Goal: Task Accomplishment & Management: Manage account settings

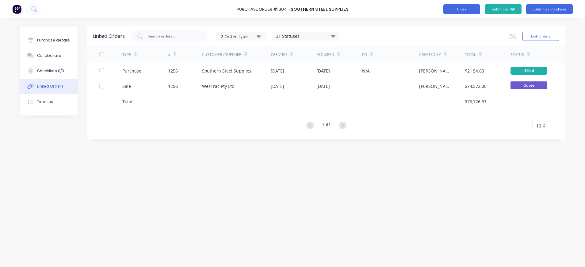
click at [468, 9] on button "Close" at bounding box center [462, 9] width 37 height 10
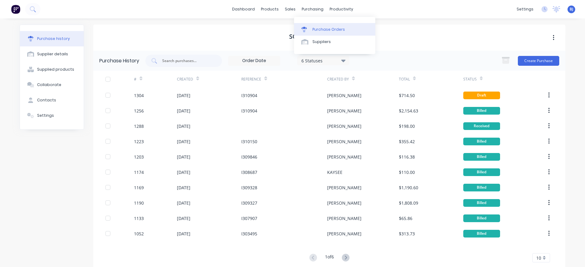
click at [320, 28] on div "Purchase Orders" at bounding box center [329, 30] width 33 height 6
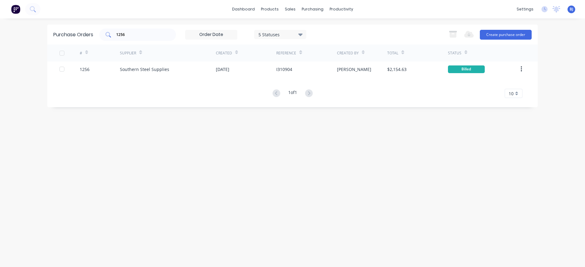
click at [154, 34] on input "1256" at bounding box center [141, 35] width 51 height 6
type input "1"
type input "1254"
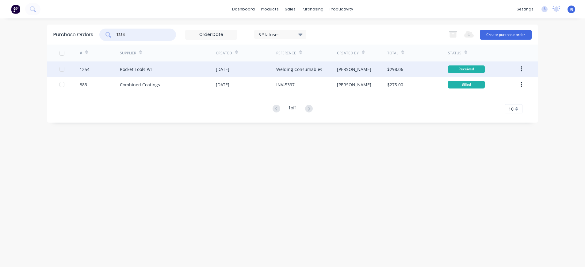
click at [143, 69] on div "Rocket Tools P/L" at bounding box center [136, 69] width 33 height 6
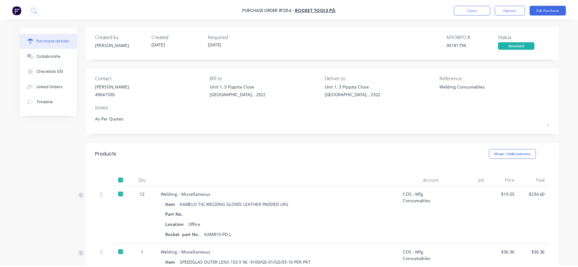
scroll to position [123, 0]
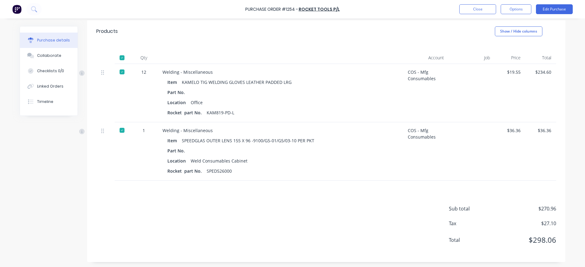
click at [547, 71] on div "$234.60" at bounding box center [541, 72] width 21 height 6
click at [551, 71] on div "$234.60" at bounding box center [541, 93] width 31 height 58
click at [548, 72] on div "$234.60" at bounding box center [541, 72] width 21 height 6
click at [545, 71] on div "$234.60" at bounding box center [541, 72] width 21 height 6
click at [550, 11] on button "Edit Purchase" at bounding box center [554, 9] width 37 height 10
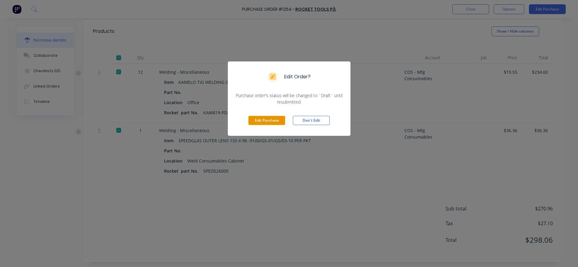
click at [265, 117] on button "Edit Purchase" at bounding box center [267, 120] width 37 height 9
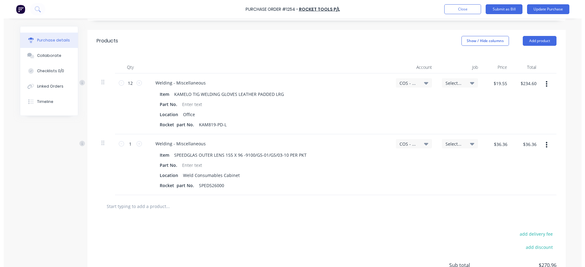
scroll to position [132, 0]
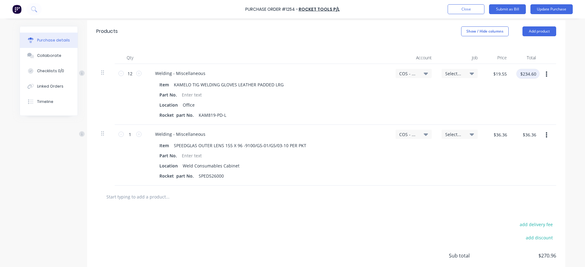
type textarea "x"
click at [532, 73] on input "$234.60" at bounding box center [528, 74] width 23 height 10
type input "234.65"
type textarea "x"
type input "$19.5542"
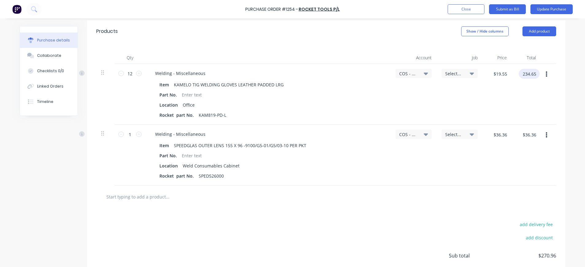
type input "$234.65"
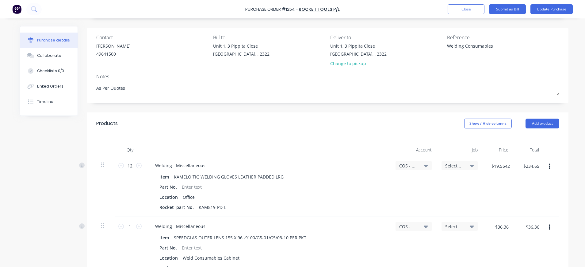
scroll to position [0, 0]
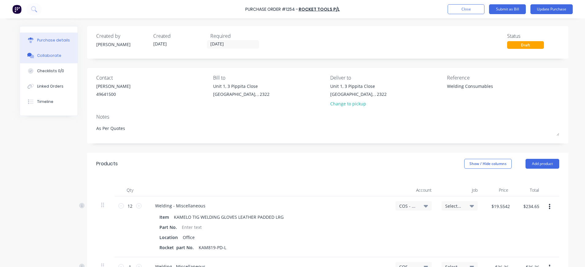
drag, startPoint x: 34, startPoint y: 55, endPoint x: 49, endPoint y: 58, distance: 15.7
click at [37, 55] on div "Collaborate" at bounding box center [49, 56] width 24 height 6
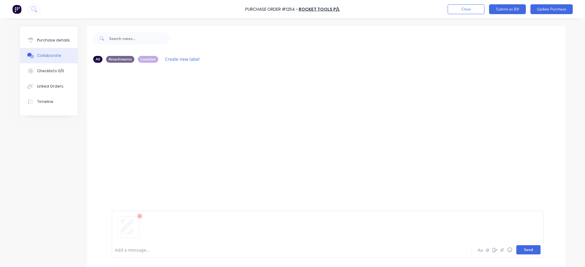
click at [530, 249] on button "Send" at bounding box center [529, 249] width 24 height 9
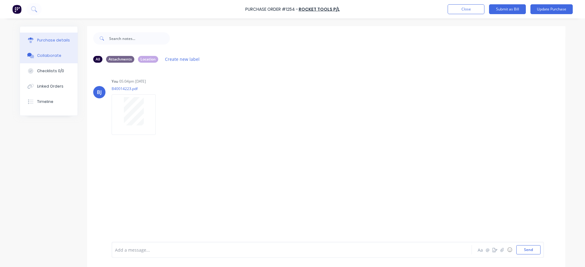
click at [58, 37] on button "Purchase details" at bounding box center [49, 40] width 58 height 15
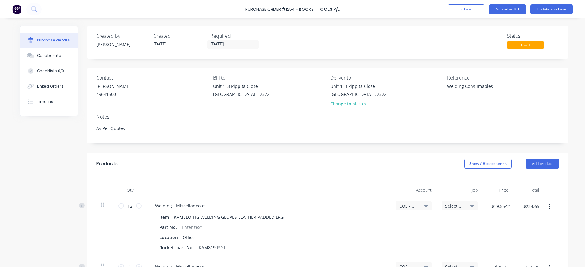
drag, startPoint x: 495, startPoint y: 85, endPoint x: 445, endPoint y: 87, distance: 50.7
click at [431, 87] on div "Contact [PERSON_NAME] [PHONE_NUMBER] Bill to [STREET_ADDRESS] Deliver to [STREE…" at bounding box center [327, 92] width 463 height 36
type textarea "x"
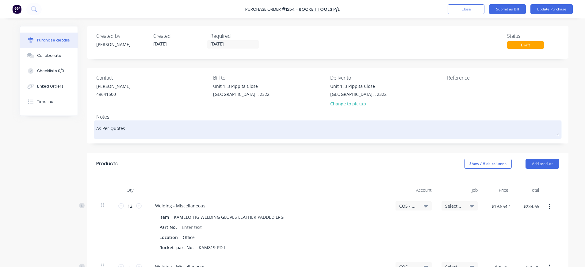
type textarea "x"
click at [171, 128] on textarea "As Per Quotes" at bounding box center [327, 129] width 463 height 14
type textarea "x"
type textarea "As Per Quotes"
paste textarea "Welding Consumables"
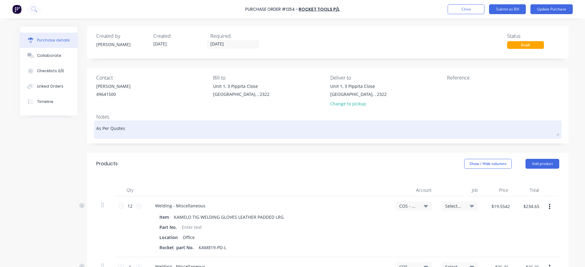
type textarea "x"
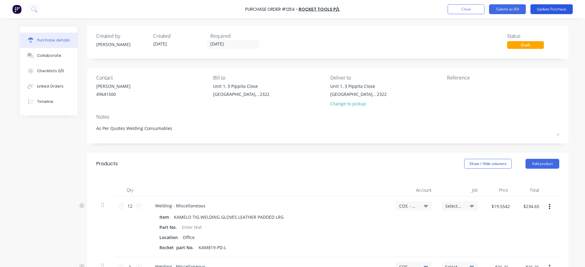
type textarea "As Per Quotes Welding Consumables"
type textarea "x"
type textarea "As Per Quotes Welding Consumables"
click at [546, 8] on button "Update Purchase" at bounding box center [552, 9] width 42 height 10
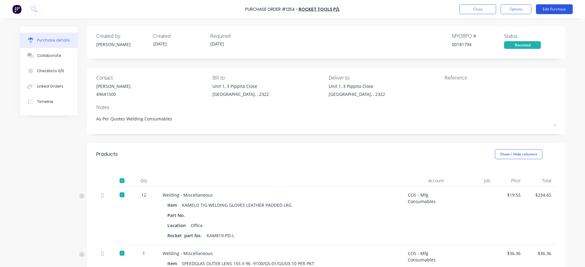
click at [543, 7] on button "Edit Purchase" at bounding box center [554, 9] width 37 height 10
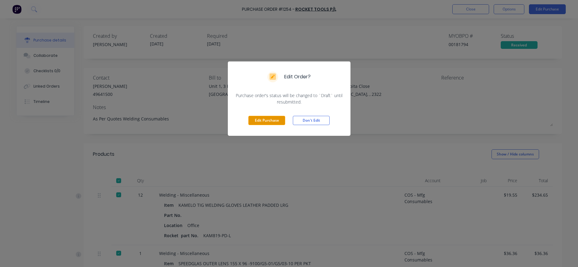
click at [280, 119] on button "Edit Purchase" at bounding box center [267, 120] width 37 height 9
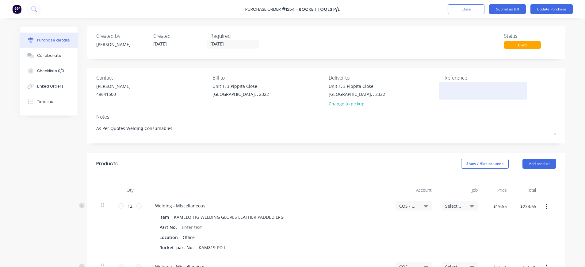
type textarea "x"
click at [446, 89] on textarea at bounding box center [483, 90] width 77 height 14
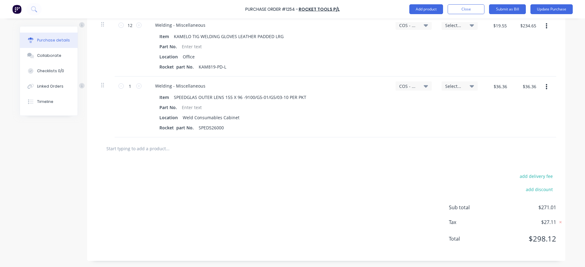
scroll to position [58, 0]
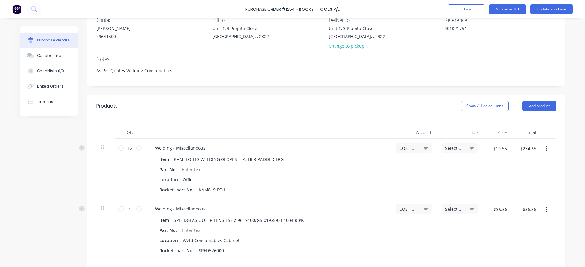
type textarea "401021754"
type textarea "x"
type textarea "401021754"
click at [424, 147] on icon at bounding box center [426, 148] width 4 height 2
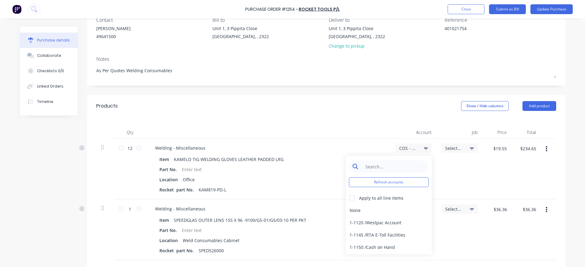
type textarea "x"
click at [404, 165] on input at bounding box center [393, 166] width 63 height 12
type input "5-80"
drag, startPoint x: 351, startPoint y: 197, endPoint x: 365, endPoint y: 207, distance: 17.1
click at [351, 198] on div at bounding box center [352, 197] width 12 height 12
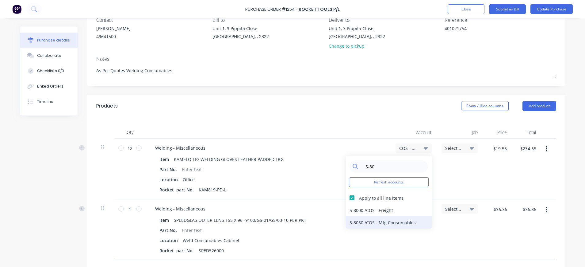
click at [384, 222] on div "5-8050 / COS - Mfg Consumables" at bounding box center [389, 222] width 86 height 12
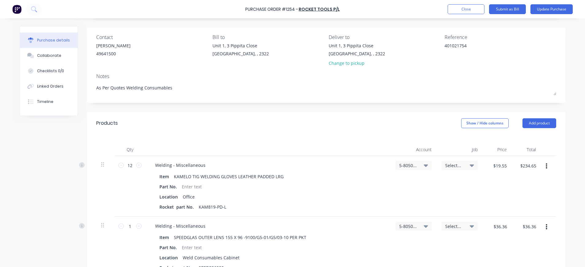
scroll to position [0, 0]
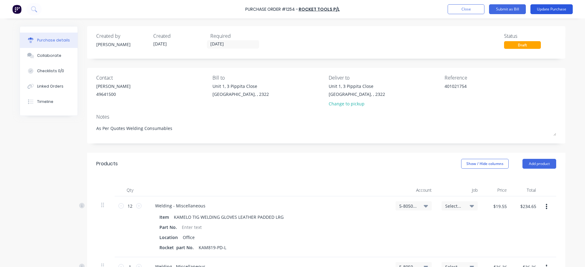
click at [539, 11] on button "Update Purchase" at bounding box center [552, 9] width 42 height 10
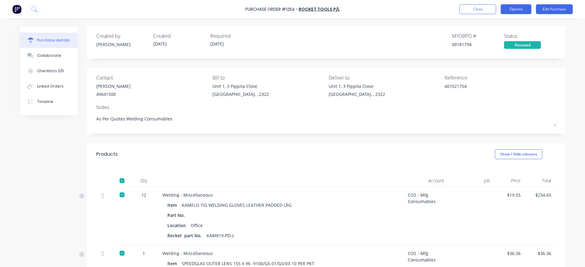
click at [518, 10] on button "Options" at bounding box center [516, 9] width 31 height 10
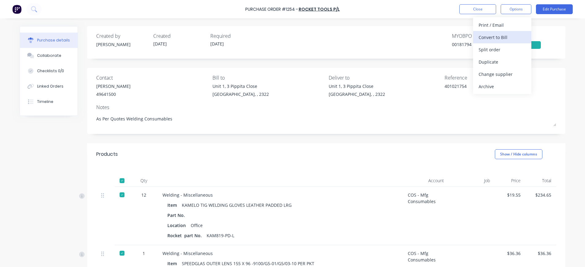
click at [493, 36] on div "Convert to Bill" at bounding box center [502, 37] width 47 height 9
type textarea "x"
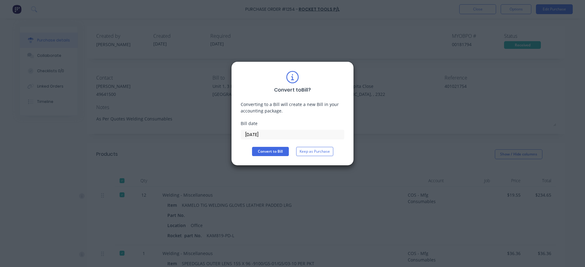
click at [258, 131] on input "[DATE]" at bounding box center [292, 134] width 103 height 9
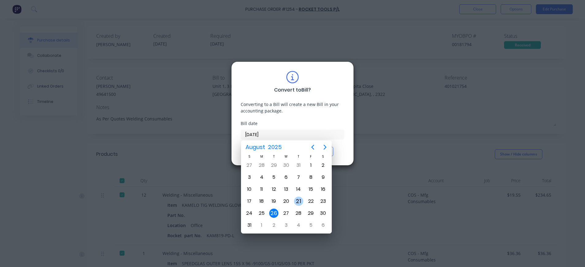
click at [300, 199] on div "21" at bounding box center [298, 200] width 9 height 9
type input "[DATE]"
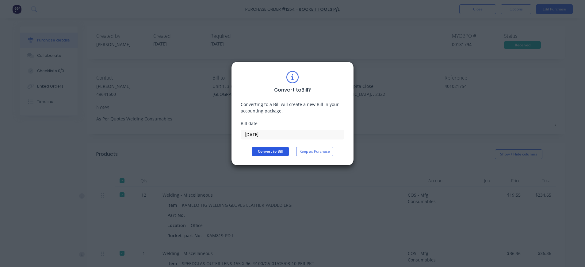
click at [267, 148] on button "Convert to Bill" at bounding box center [270, 151] width 37 height 9
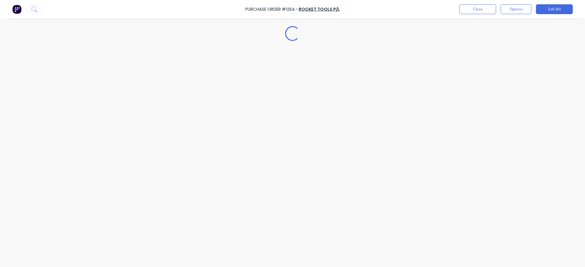
type textarea "x"
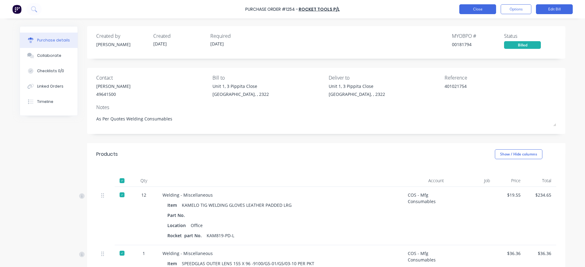
click at [473, 9] on button "Close" at bounding box center [478, 9] width 37 height 10
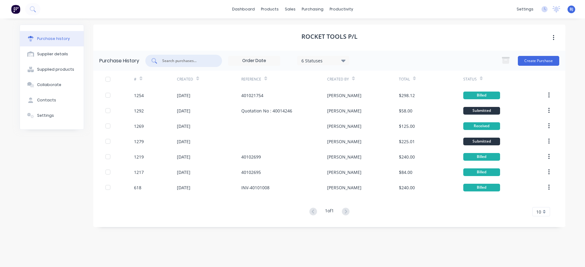
click at [187, 59] on input "text" at bounding box center [187, 61] width 51 height 6
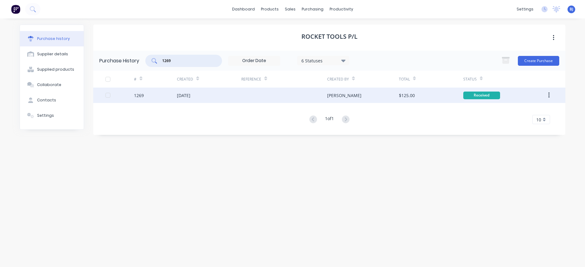
type input "1269"
click at [191, 95] on div "[DATE]" at bounding box center [184, 95] width 14 height 6
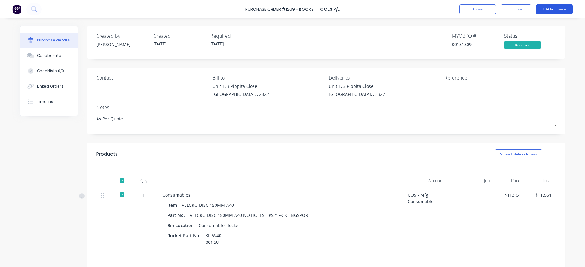
click at [543, 8] on button "Edit Purchase" at bounding box center [554, 9] width 37 height 10
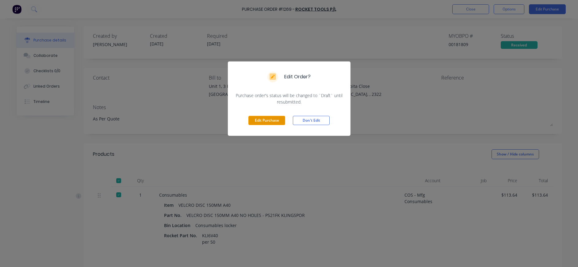
click at [272, 120] on button "Edit Purchase" at bounding box center [267, 120] width 37 height 9
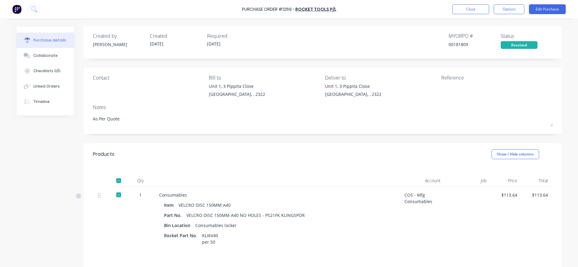
type textarea "x"
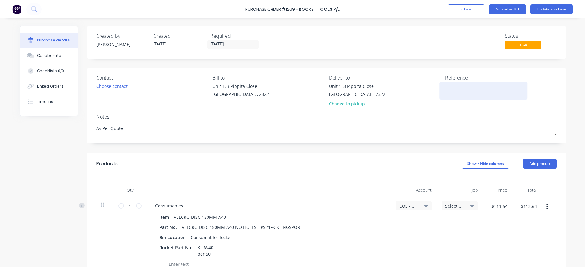
click at [450, 85] on textarea at bounding box center [484, 90] width 77 height 14
type textarea "40102781"
type textarea "x"
type textarea "40102781"
click at [549, 7] on button "Update Purchase" at bounding box center [552, 9] width 42 height 10
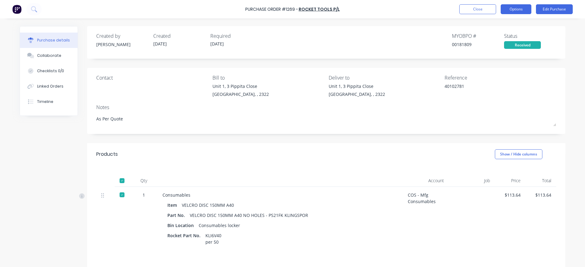
click at [522, 7] on button "Options" at bounding box center [516, 9] width 31 height 10
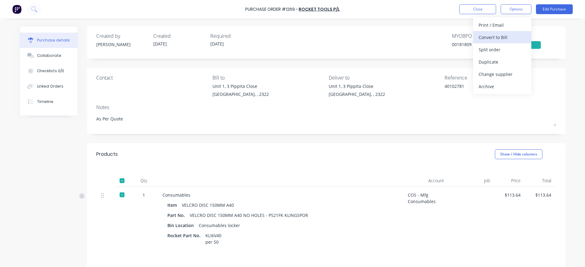
click at [505, 37] on div "Convert to Bill" at bounding box center [502, 37] width 47 height 9
type textarea "x"
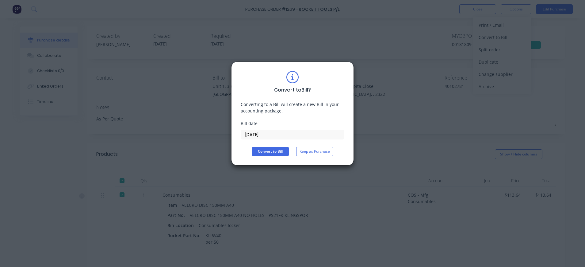
click at [271, 133] on input "[DATE]" at bounding box center [292, 134] width 103 height 9
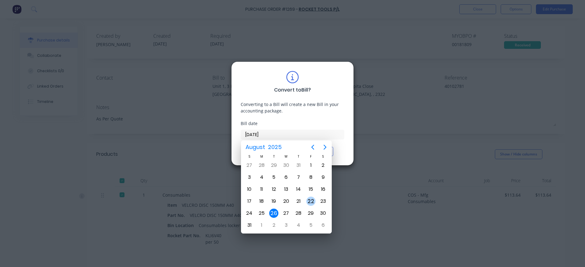
click at [311, 202] on div "22" at bounding box center [311, 200] width 9 height 9
type input "[DATE]"
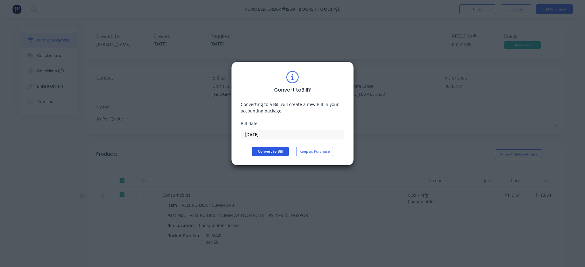
click at [266, 151] on button "Convert to Bill" at bounding box center [270, 151] width 37 height 9
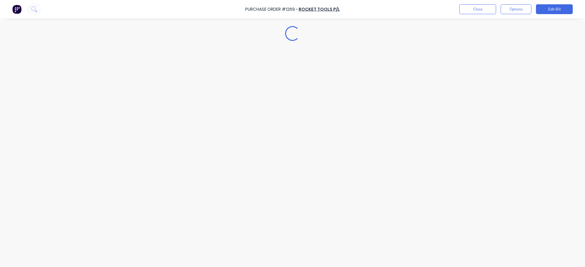
type textarea "x"
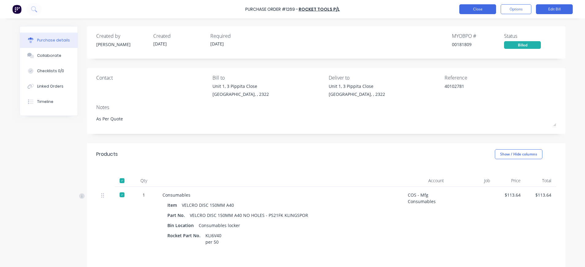
click at [467, 8] on button "Close" at bounding box center [478, 9] width 37 height 10
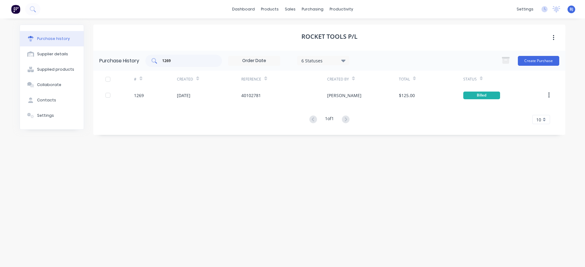
click at [186, 62] on input "1269" at bounding box center [187, 61] width 51 height 6
drag, startPoint x: 180, startPoint y: 61, endPoint x: 149, endPoint y: 62, distance: 31.6
click at [148, 61] on div "1269" at bounding box center [183, 61] width 77 height 12
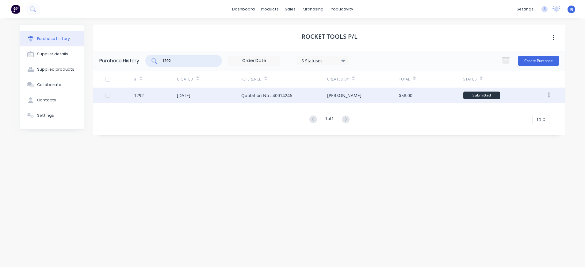
type input "1292"
click at [191, 95] on div "[DATE]" at bounding box center [184, 95] width 14 height 6
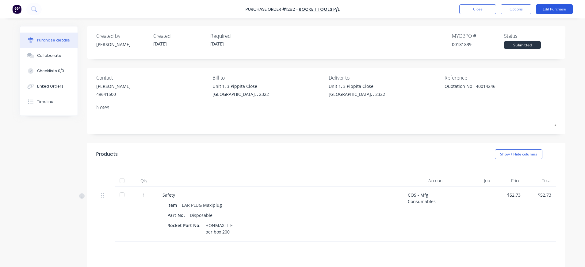
click at [548, 7] on button "Edit Purchase" at bounding box center [554, 9] width 37 height 10
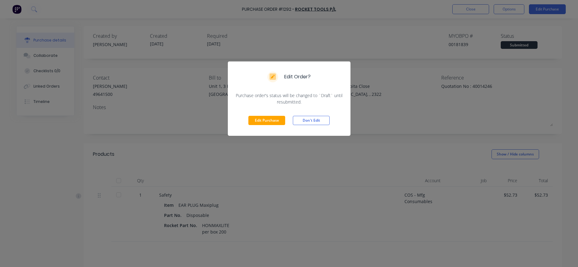
drag, startPoint x: 275, startPoint y: 120, endPoint x: 308, endPoint y: 122, distance: 33.8
click at [276, 120] on button "Edit Purchase" at bounding box center [267, 120] width 37 height 9
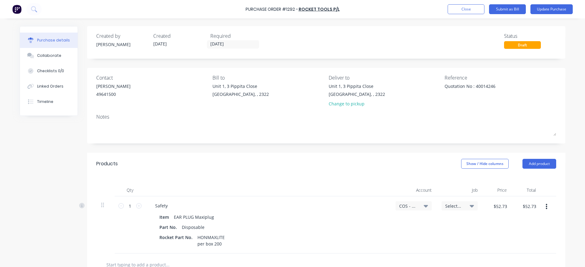
drag, startPoint x: 497, startPoint y: 86, endPoint x: 434, endPoint y: 91, distance: 62.5
click at [434, 91] on div "Contact [PERSON_NAME] [PHONE_NUMBER] Bill to [STREET_ADDRESS] Deliver to [STREE…" at bounding box center [326, 92] width 460 height 36
type textarea "x"
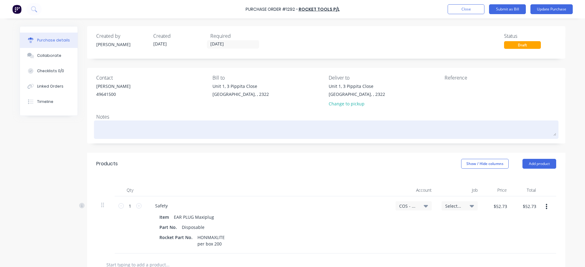
type textarea "x"
click at [114, 123] on textarea at bounding box center [326, 129] width 460 height 14
paste textarea "Quotation No : 40014246"
type textarea "x"
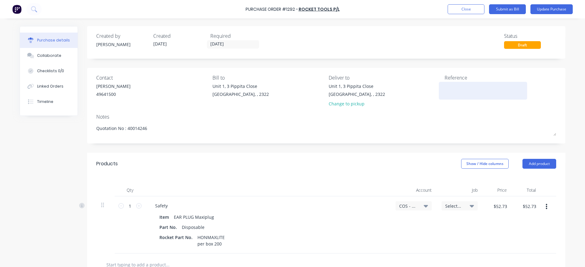
type textarea "Quotation No : 40014246"
type textarea "x"
type textarea "Quotation No : 40014246"
click at [462, 90] on textarea at bounding box center [483, 90] width 77 height 14
type textarea "40102858"
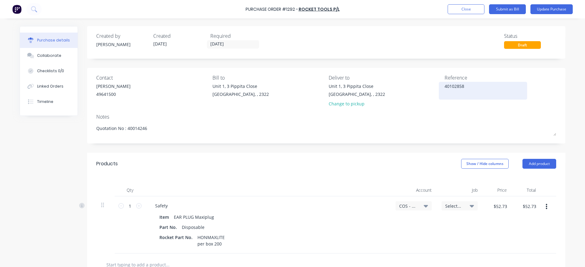
type textarea "x"
click at [484, 91] on textarea "40102858" at bounding box center [483, 90] width 77 height 14
type textarea "40102858"
type textarea "x"
type textarea "40102858"
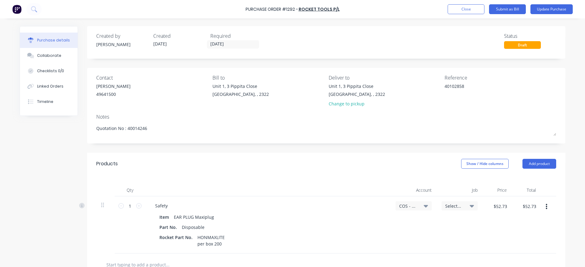
click at [424, 206] on icon at bounding box center [426, 206] width 4 height 2
type textarea "x"
click at [410, 222] on input at bounding box center [393, 224] width 63 height 12
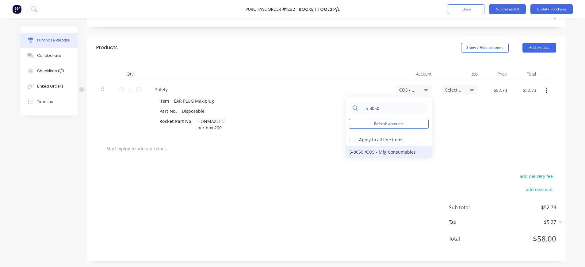
type input "5-8050"
click at [363, 152] on div "5-8050 / COS - Mfg Consumables" at bounding box center [389, 151] width 86 height 12
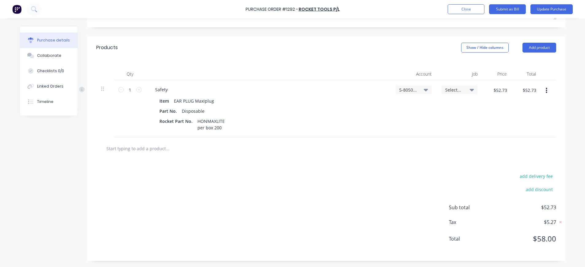
scroll to position [0, 0]
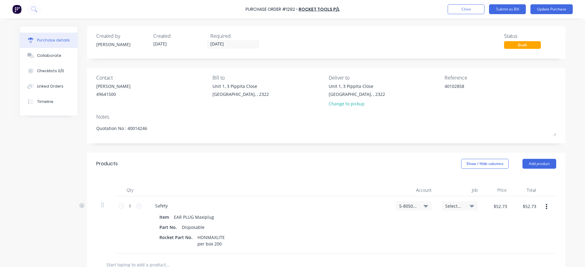
click at [424, 205] on icon at bounding box center [426, 206] width 4 height 2
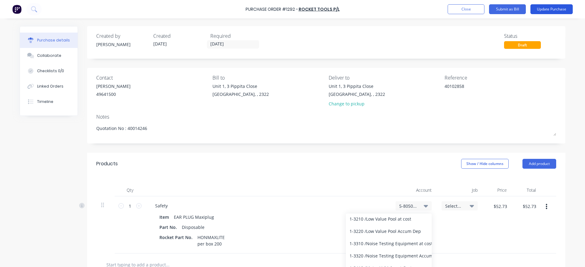
click at [565, 8] on button "Update Purchase" at bounding box center [552, 9] width 42 height 10
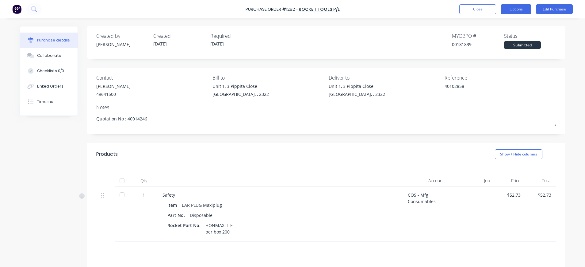
click at [520, 6] on button "Options" at bounding box center [516, 9] width 31 height 10
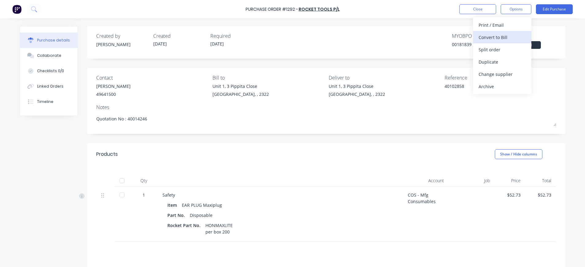
click at [505, 37] on div "Convert to Bill" at bounding box center [502, 37] width 47 height 9
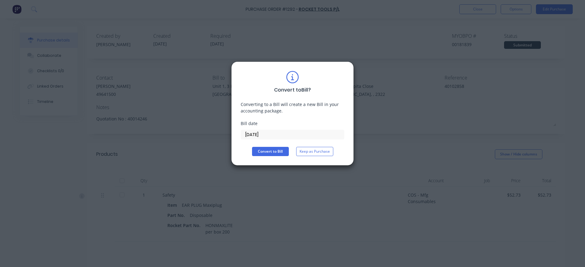
click at [260, 136] on input "[DATE]" at bounding box center [292, 134] width 103 height 9
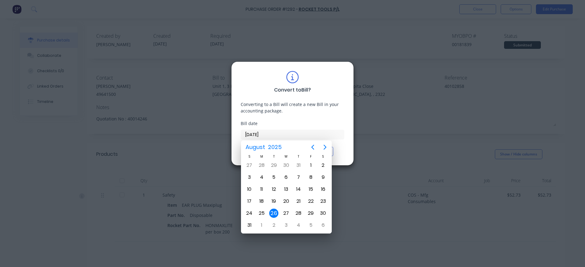
click at [274, 208] on div "26" at bounding box center [273, 212] width 9 height 9
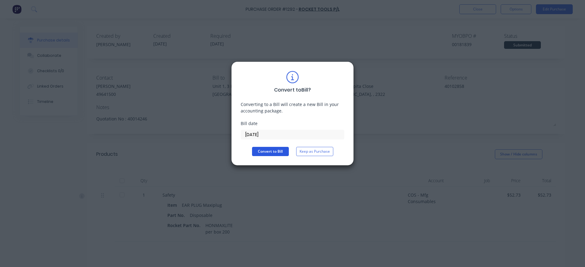
click at [266, 154] on button "Convert to Bill" at bounding box center [270, 151] width 37 height 9
type textarea "x"
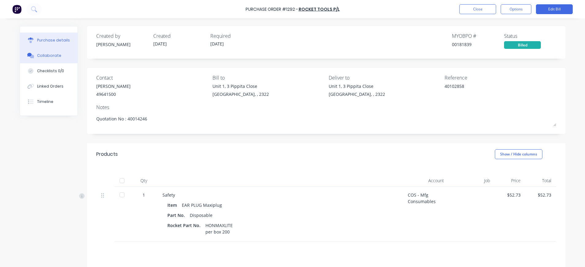
click at [51, 55] on div "Collaborate" at bounding box center [49, 56] width 24 height 6
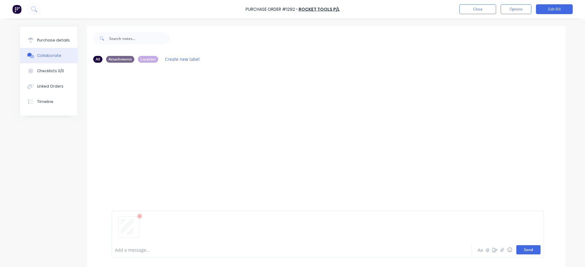
click at [527, 251] on button "Send" at bounding box center [529, 249] width 24 height 9
click at [487, 8] on button "Close" at bounding box center [478, 9] width 37 height 10
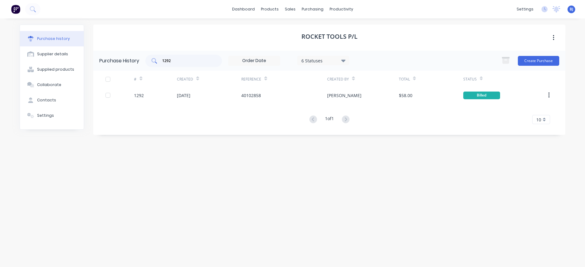
click at [186, 61] on input "1292" at bounding box center [187, 61] width 51 height 6
drag, startPoint x: 186, startPoint y: 61, endPoint x: 147, endPoint y: 62, distance: 39.3
click at [147, 62] on div "1292" at bounding box center [183, 61] width 77 height 12
drag, startPoint x: 182, startPoint y: 59, endPoint x: 140, endPoint y: 59, distance: 42.3
click at [140, 59] on div "Purchase History 1217 6 Statuses 6 Statuses Create Purchase" at bounding box center [329, 61] width 473 height 20
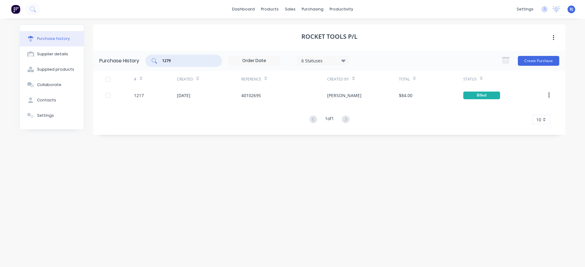
type input "1279"
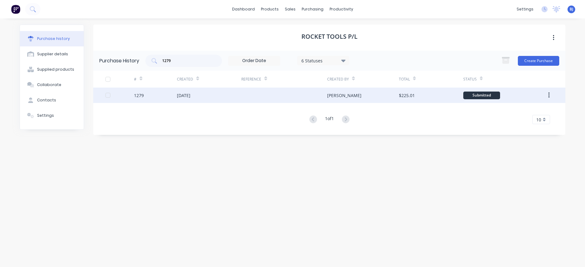
click at [186, 92] on div "[DATE]" at bounding box center [184, 95] width 14 height 6
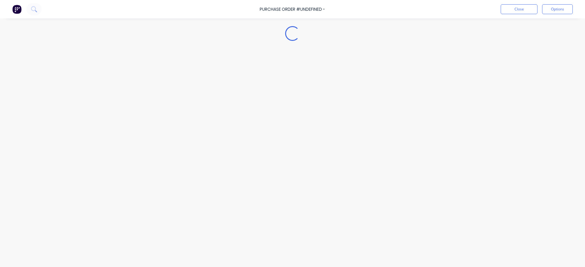
click at [186, 92] on div "Loading..." at bounding box center [293, 124] width 558 height 236
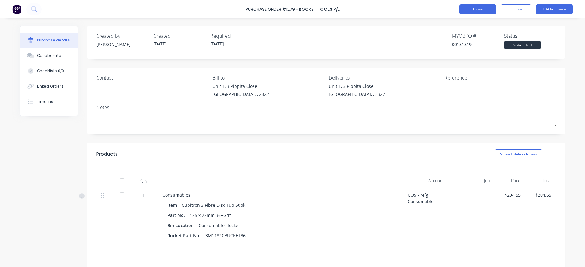
click at [472, 8] on button "Close" at bounding box center [478, 9] width 37 height 10
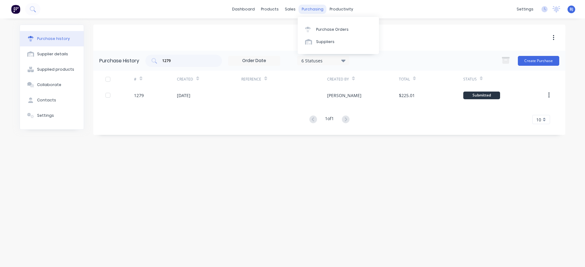
click at [311, 8] on div "purchasing" at bounding box center [313, 9] width 28 height 9
click at [329, 28] on div "Purchase Orders" at bounding box center [332, 30] width 33 height 6
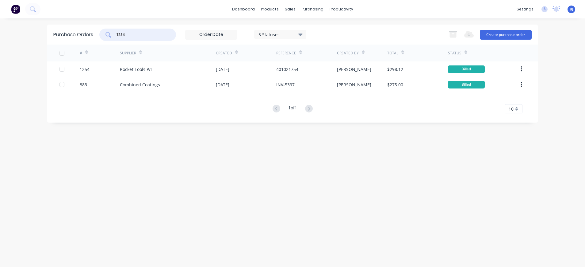
click at [131, 35] on input "1254" at bounding box center [141, 35] width 51 height 6
drag, startPoint x: 131, startPoint y: 35, endPoint x: 107, endPoint y: 36, distance: 24.0
click at [107, 36] on div "1254" at bounding box center [137, 35] width 77 height 12
type input "1255"
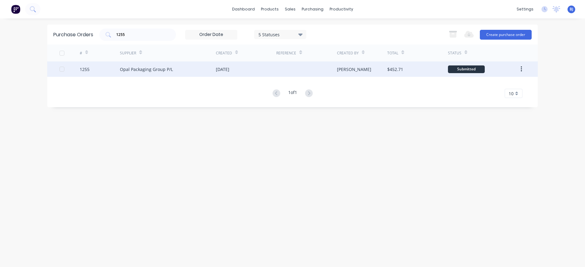
click at [143, 70] on div "Opal Packaging Group P/L" at bounding box center [146, 69] width 53 height 6
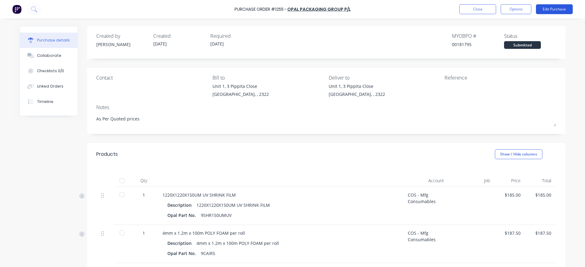
click at [545, 10] on button "Edit Purchase" at bounding box center [554, 9] width 37 height 10
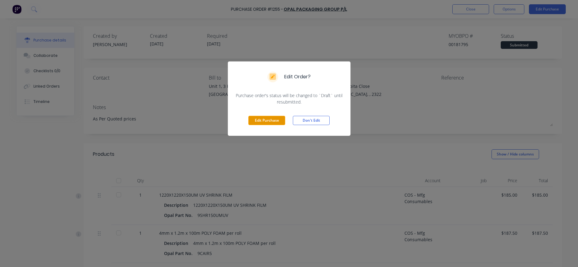
click at [260, 116] on button "Edit Purchase" at bounding box center [267, 120] width 37 height 9
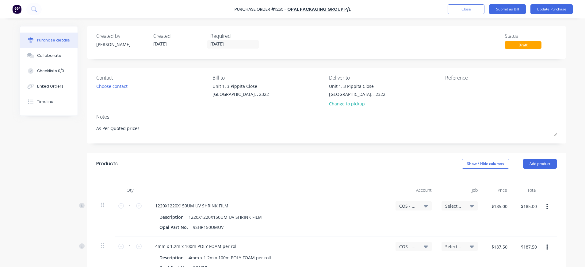
click at [424, 205] on icon at bounding box center [426, 205] width 4 height 7
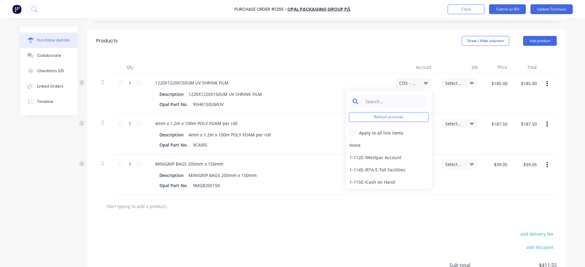
type textarea "x"
click at [369, 101] on input at bounding box center [393, 101] width 63 height 12
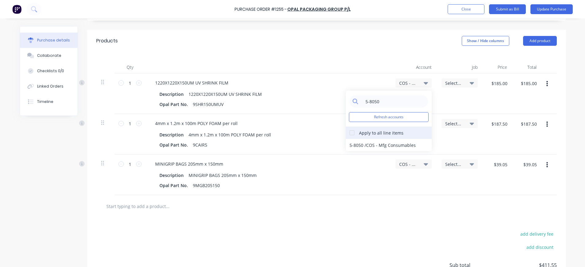
type input "5-8050"
click at [350, 133] on div at bounding box center [352, 132] width 12 height 12
click at [404, 144] on div "5-8050 / COS - Mfg Consumables" at bounding box center [389, 145] width 86 height 12
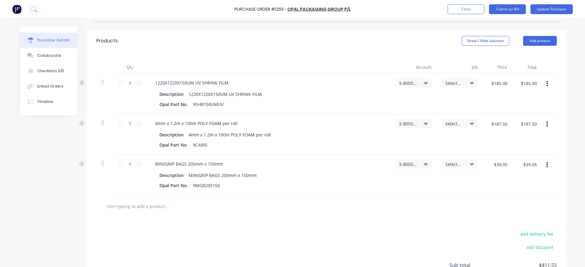
click at [163, 206] on input "text" at bounding box center [167, 206] width 123 height 12
type textarea "x"
type input "f"
type textarea "x"
type input "fr"
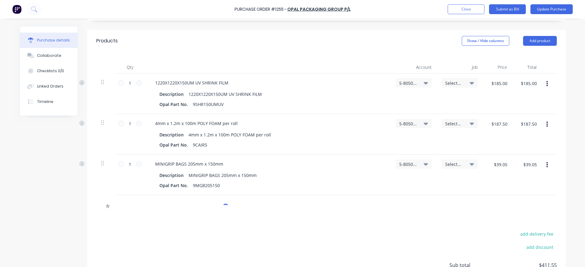
type textarea "x"
type input "fri"
type textarea "x"
type input "frigh"
type textarea "x"
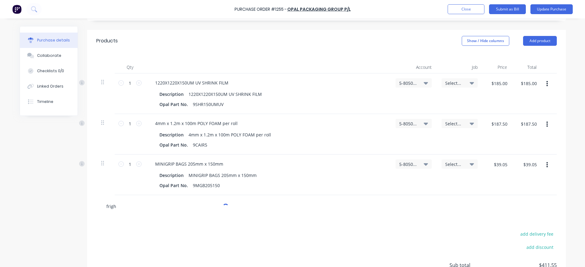
type input "fright"
type textarea "x"
type input "frigh"
type textarea "x"
type input "frig"
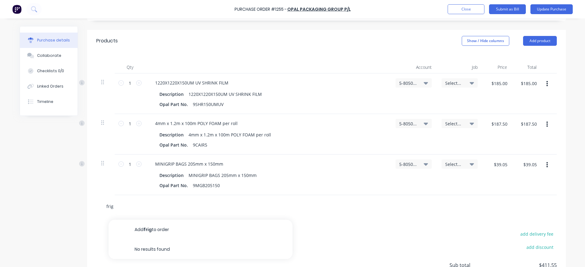
type textarea "x"
type input "fri"
type textarea "x"
type input "fr"
type textarea "x"
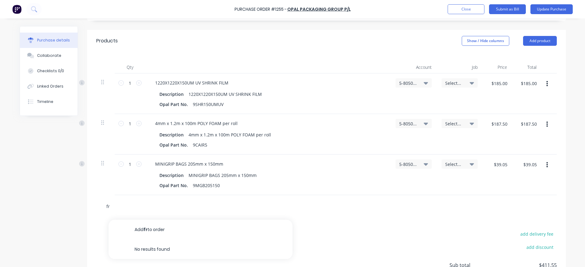
type input "f"
type textarea "x"
type input "f"
type textarea "x"
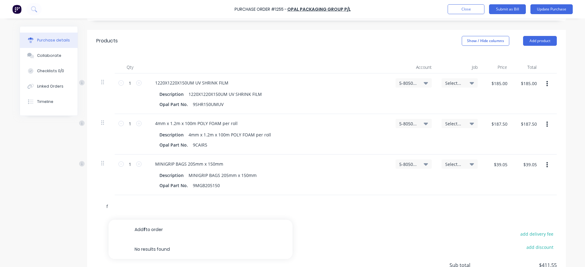
type input "fr"
type textarea "x"
type input "frie"
type textarea "x"
type input "frieg"
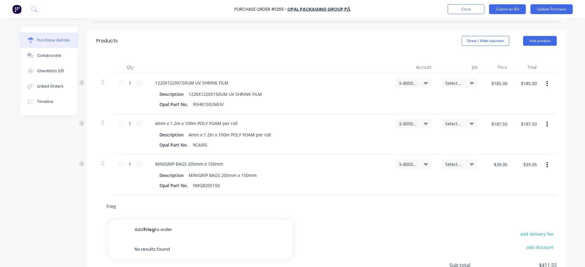
type textarea "x"
type input "friegh"
type textarea "x"
type input "frieght"
type textarea "x"
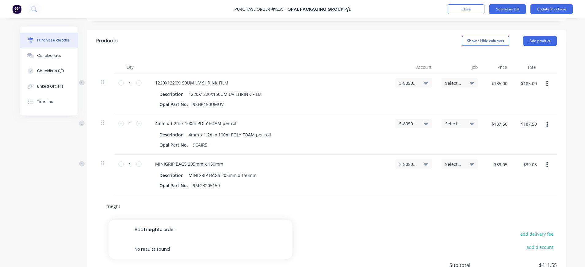
type input "frieght"
type textarea "x"
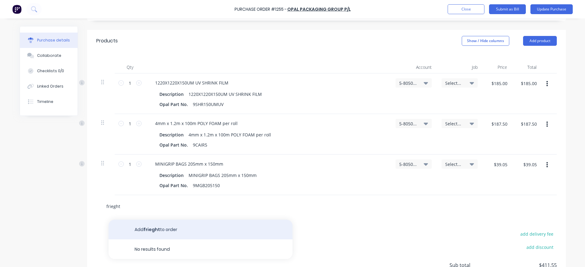
type input "frieght"
click at [166, 226] on button "Add frieght to order" at bounding box center [201, 229] width 184 height 20
type textarea "x"
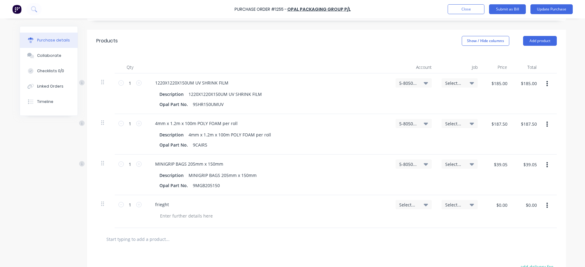
click at [424, 204] on icon at bounding box center [426, 204] width 4 height 2
type textarea "x"
click at [411, 219] on input at bounding box center [393, 223] width 63 height 12
type input "5-8050"
type textarea "x"
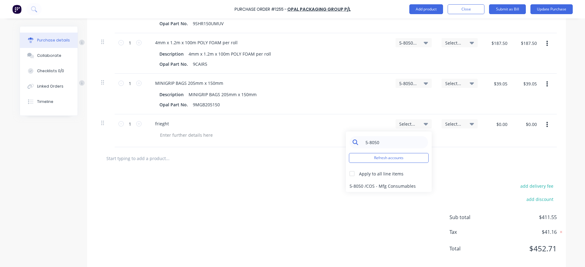
scroll to position [213, 0]
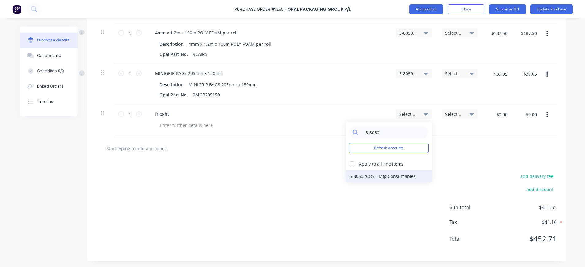
type input "5-8050"
click at [389, 177] on div "5-8050 / COS - Mfg Consumables" at bounding box center [389, 176] width 86 height 12
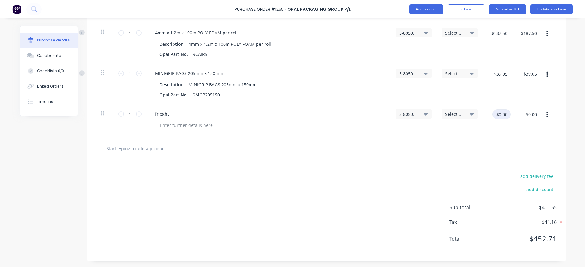
type textarea "x"
click at [502, 115] on input "$0.00" at bounding box center [502, 114] width 18 height 10
type input "20."
type textarea "x"
type input "$20.00"
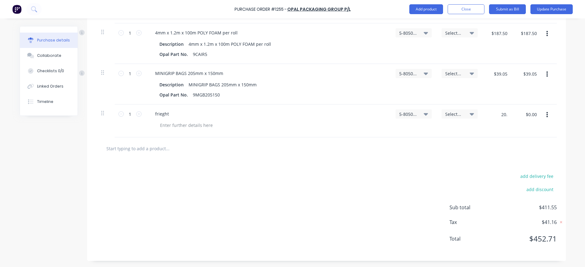
type input "$20.00"
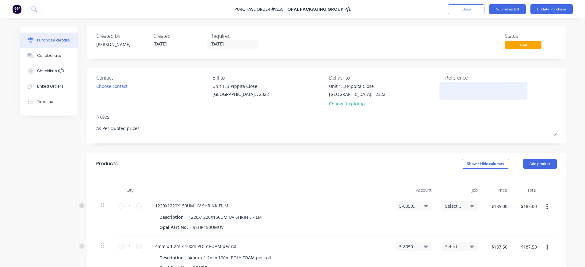
click at [446, 91] on textarea at bounding box center [484, 90] width 77 height 14
type textarea "5171931"
type textarea "x"
type textarea "5171931"
click at [553, 8] on button "Update Purchase" at bounding box center [552, 9] width 42 height 10
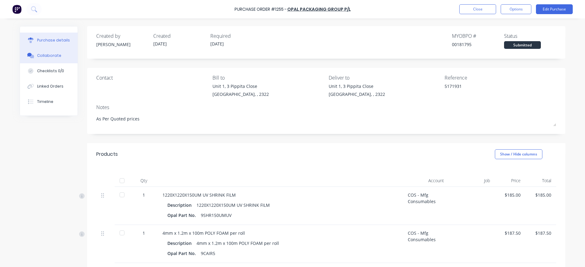
drag, startPoint x: 59, startPoint y: 56, endPoint x: 69, endPoint y: 58, distance: 10.5
click at [59, 56] on button "Collaborate" at bounding box center [49, 55] width 58 height 15
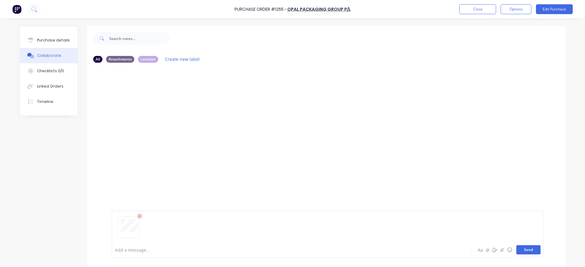
click at [526, 251] on button "Send" at bounding box center [529, 249] width 24 height 9
click at [47, 40] on div "Purchase details" at bounding box center [53, 40] width 33 height 6
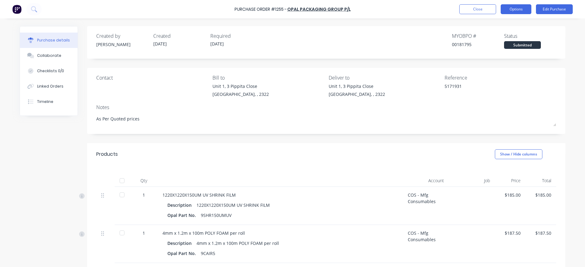
click at [510, 10] on button "Options" at bounding box center [516, 9] width 31 height 10
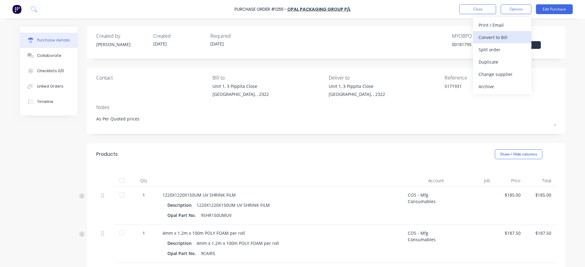
click at [500, 37] on div "Convert to Bill" at bounding box center [502, 37] width 47 height 9
type textarea "x"
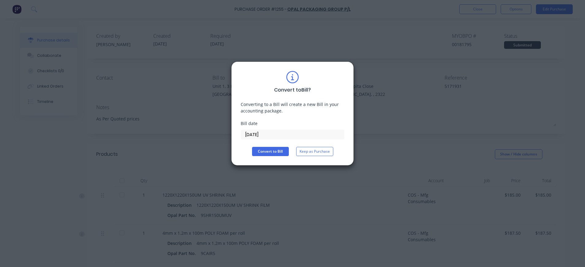
click at [257, 132] on input "[DATE]" at bounding box center [292, 134] width 103 height 9
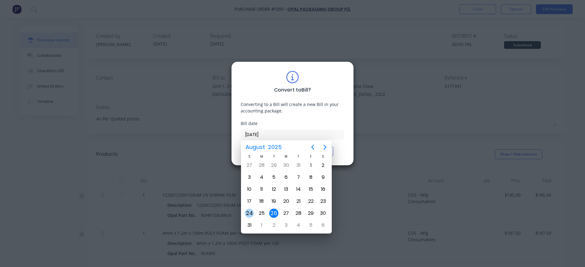
click at [251, 213] on div "24" at bounding box center [249, 212] width 9 height 9
type input "[DATE]"
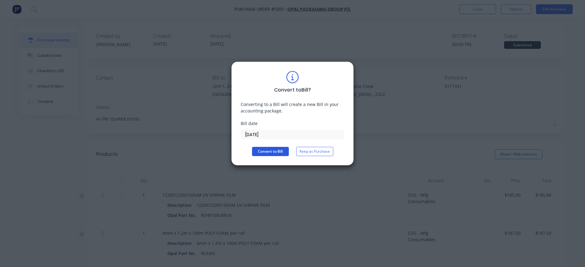
click at [271, 149] on button "Convert to Bill" at bounding box center [270, 151] width 37 height 9
type textarea "x"
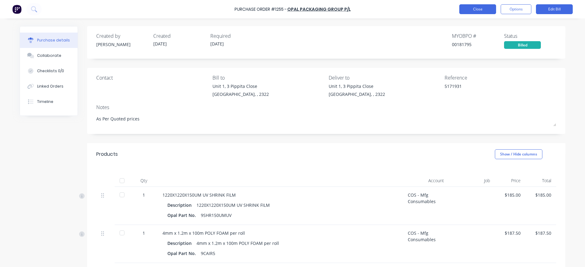
click at [466, 10] on button "Close" at bounding box center [478, 9] width 37 height 10
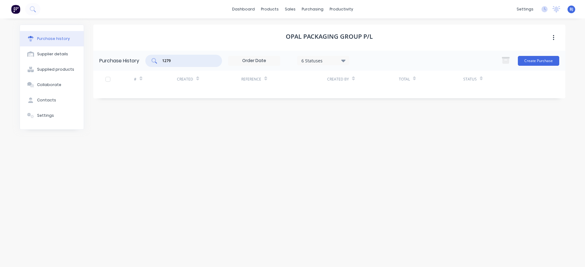
drag, startPoint x: 184, startPoint y: 60, endPoint x: 143, endPoint y: 63, distance: 41.5
click at [143, 63] on div "Purchase History 1279 6 Statuses 6 Statuses Create Purchase" at bounding box center [329, 61] width 473 height 20
drag, startPoint x: 309, startPoint y: 7, endPoint x: 311, endPoint y: 12, distance: 6.0
click at [309, 7] on div "purchasing" at bounding box center [313, 9] width 28 height 9
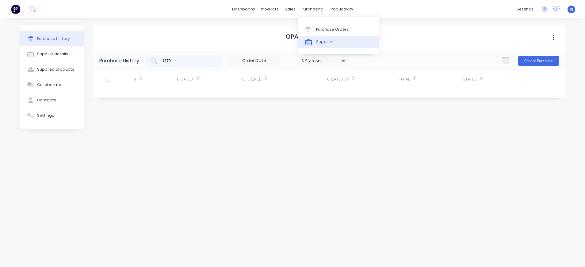
click at [319, 42] on div "Suppliers" at bounding box center [325, 42] width 18 height 6
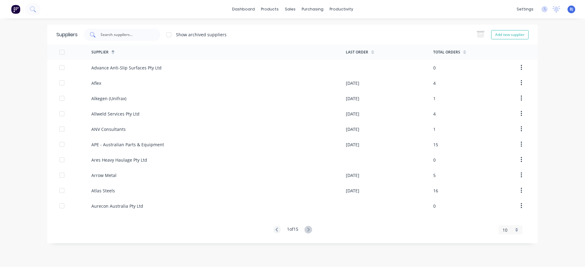
click at [144, 31] on div at bounding box center [122, 35] width 77 height 12
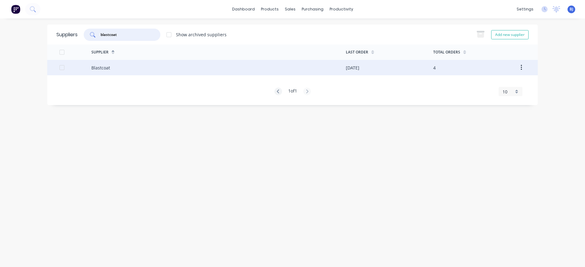
type input "blastcoat"
click at [124, 69] on div "Blastcoat" at bounding box center [218, 67] width 255 height 15
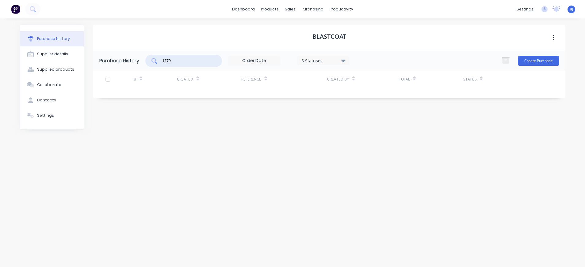
drag, startPoint x: 193, startPoint y: 60, endPoint x: 138, endPoint y: 67, distance: 55.1
click at [138, 67] on div "Purchase History 1279 6 Statuses 6 Statuses Create Purchase" at bounding box center [329, 61] width 473 height 20
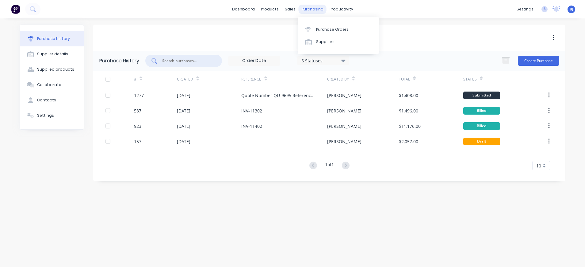
click at [318, 7] on div "purchasing" at bounding box center [313, 9] width 28 height 9
click at [327, 30] on div "Purchase Orders" at bounding box center [332, 30] width 33 height 6
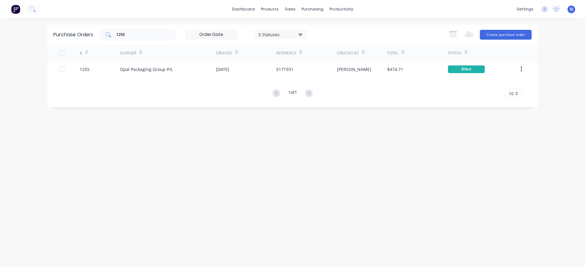
click at [142, 38] on div "1255" at bounding box center [137, 35] width 77 height 12
drag, startPoint x: 140, startPoint y: 38, endPoint x: 120, endPoint y: 32, distance: 20.9
click at [99, 37] on div "Purchase Orders 1255 5 Statuses 5 Statuses Export to Excel (XLSX) Create purcha…" at bounding box center [292, 35] width 491 height 20
drag, startPoint x: 131, startPoint y: 33, endPoint x: 105, endPoint y: 35, distance: 25.5
click at [105, 35] on div "1255" at bounding box center [137, 35] width 77 height 12
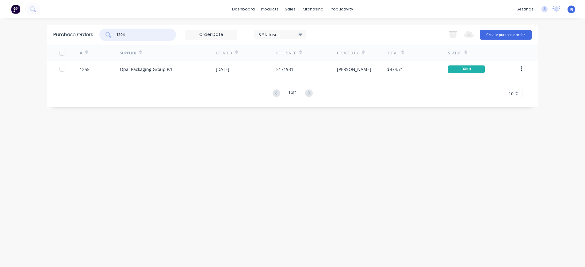
type input "1294"
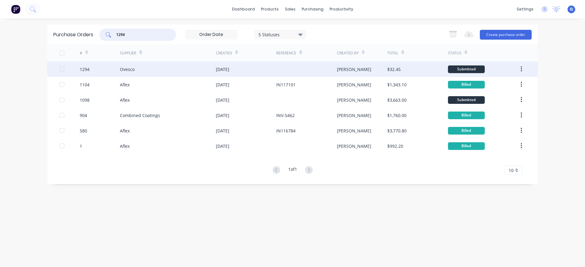
click at [141, 69] on div "Ovesco" at bounding box center [168, 68] width 96 height 15
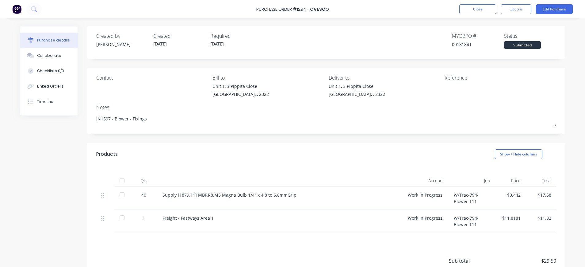
click at [535, 197] on div "$17.68" at bounding box center [541, 194] width 21 height 6
click at [544, 195] on div "$17.68" at bounding box center [541, 194] width 21 height 6
click at [557, 11] on button "Edit Purchase" at bounding box center [554, 9] width 37 height 10
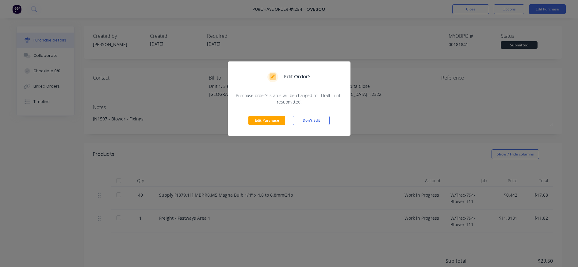
drag, startPoint x: 280, startPoint y: 116, endPoint x: 296, endPoint y: 117, distance: 16.6
click at [280, 116] on button "Edit Purchase" at bounding box center [267, 120] width 37 height 9
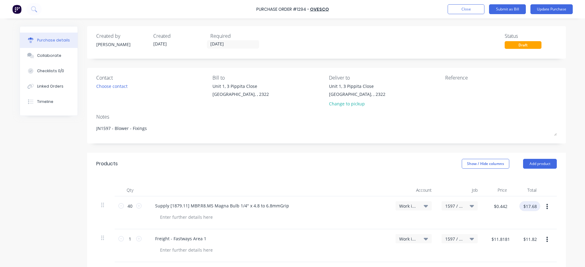
type textarea "x"
click at [534, 206] on input "$17.68" at bounding box center [530, 206] width 21 height 10
type input "19.04"
type textarea "x"
type input "$0.476"
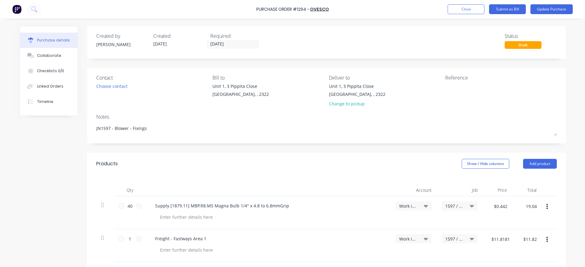
type input "$19.04"
click at [453, 91] on textarea at bounding box center [484, 90] width 77 height 14
type textarea "OVO2464"
type textarea "x"
type textarea "OVO24643"
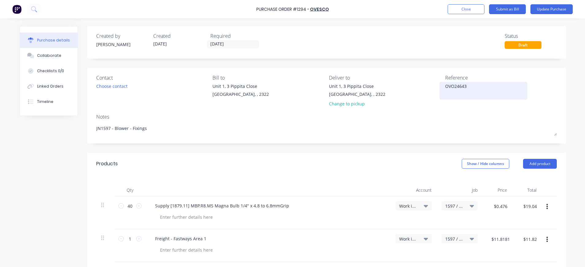
type textarea "x"
type textarea "OVO246435"
type textarea "x"
type textarea "OVO246435"
click at [558, 9] on button "Update Purchase" at bounding box center [552, 9] width 42 height 10
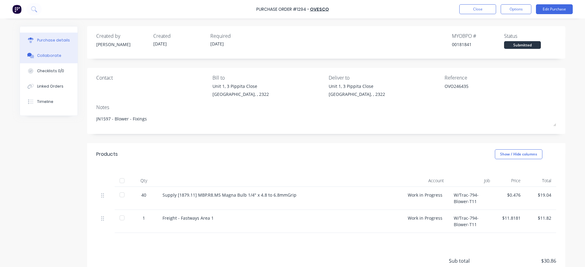
drag, startPoint x: 47, startPoint y: 54, endPoint x: 69, endPoint y: 54, distance: 21.8
click at [47, 55] on div "Collaborate" at bounding box center [49, 56] width 24 height 6
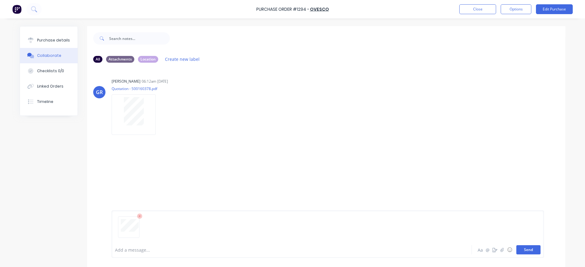
click at [523, 249] on button "Send" at bounding box center [529, 249] width 24 height 9
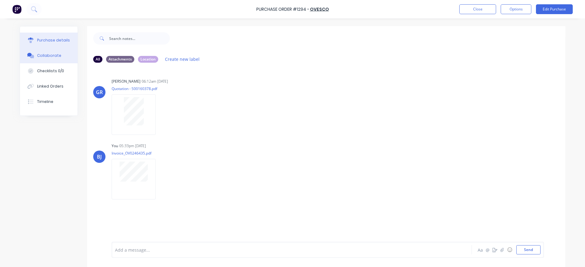
click at [47, 38] on div "Purchase details" at bounding box center [53, 40] width 33 height 6
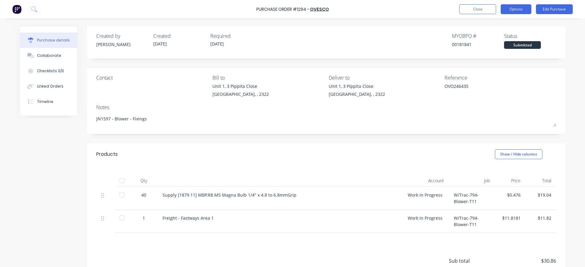
click at [518, 10] on button "Options" at bounding box center [516, 9] width 31 height 10
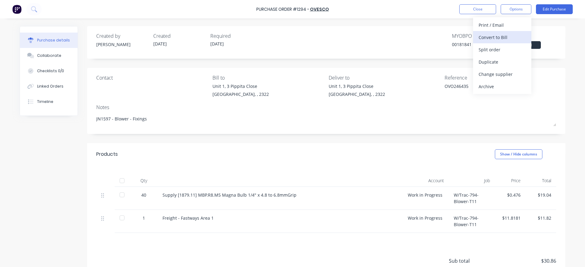
click at [499, 38] on div "Convert to Bill" at bounding box center [502, 37] width 47 height 9
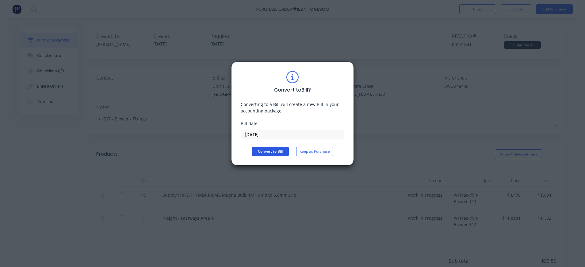
click at [273, 153] on button "Convert to Bill" at bounding box center [270, 151] width 37 height 9
type textarea "x"
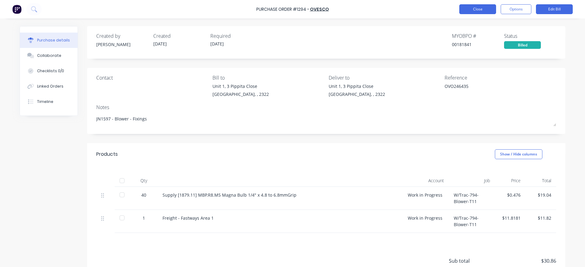
click at [473, 10] on button "Close" at bounding box center [478, 9] width 37 height 10
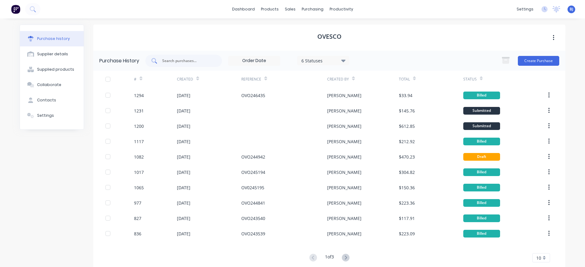
click at [206, 61] on input "text" at bounding box center [187, 61] width 51 height 6
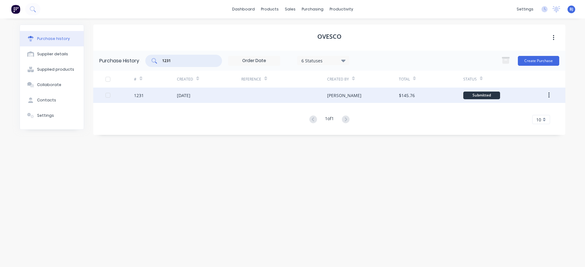
type input "1231"
click at [191, 93] on div "[DATE]" at bounding box center [184, 95] width 14 height 6
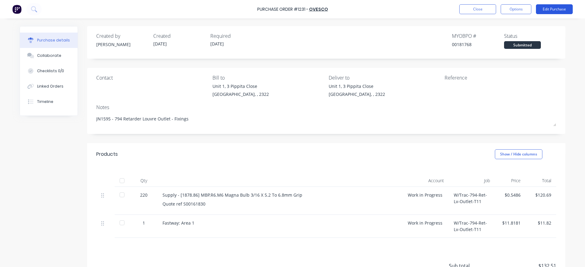
click at [553, 8] on button "Edit Purchase" at bounding box center [554, 9] width 37 height 10
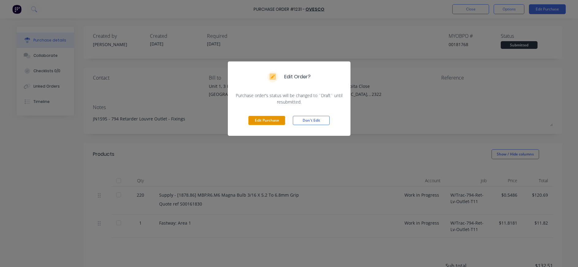
click at [276, 120] on button "Edit Purchase" at bounding box center [267, 120] width 37 height 9
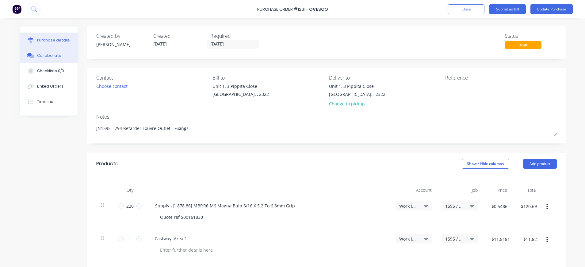
click at [51, 56] on div "Collaborate" at bounding box center [49, 56] width 24 height 6
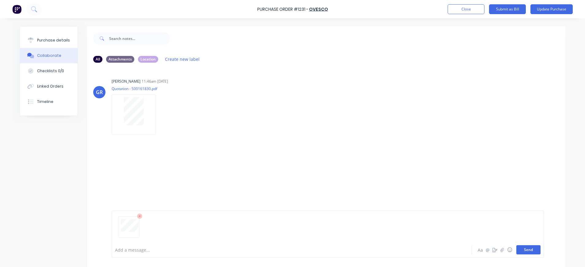
click at [523, 245] on button "Send" at bounding box center [529, 249] width 24 height 9
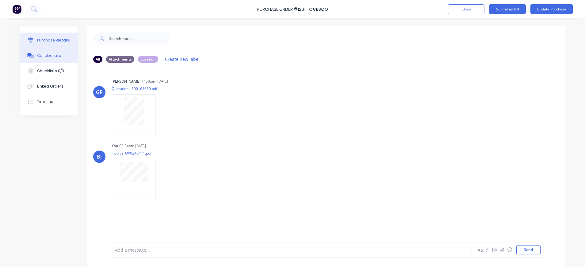
click at [41, 44] on button "Purchase details" at bounding box center [49, 40] width 58 height 15
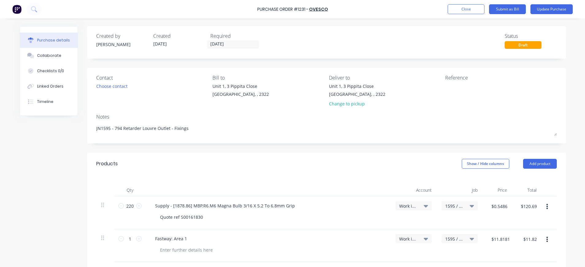
type textarea "x"
click at [446, 87] on textarea at bounding box center [484, 90] width 77 height 14
type textarea "OVO246411"
type textarea "x"
type textarea "OVO246411"
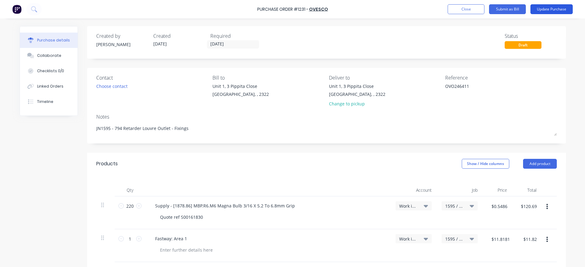
click at [559, 9] on button "Update Purchase" at bounding box center [552, 9] width 42 height 10
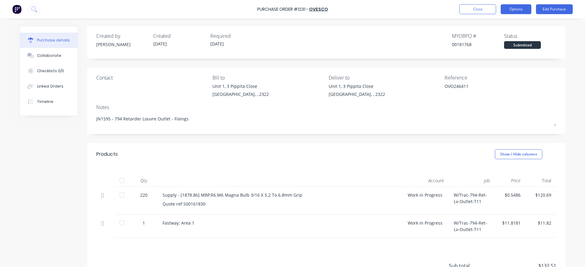
click at [511, 9] on button "Options" at bounding box center [516, 9] width 31 height 10
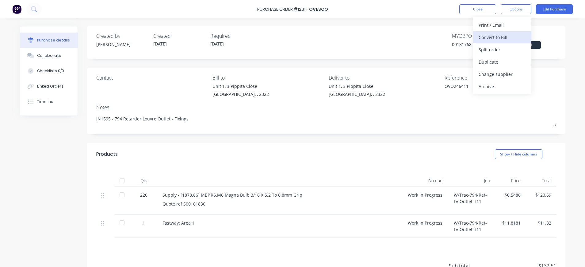
click at [504, 37] on div "Convert to Bill" at bounding box center [502, 37] width 47 height 9
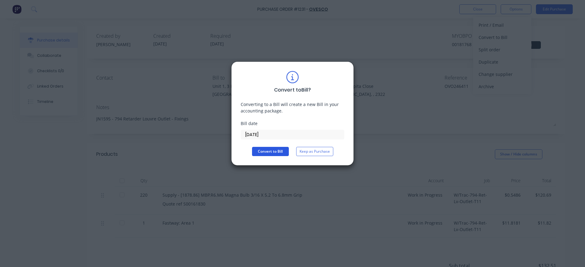
click at [277, 148] on button "Convert to Bill" at bounding box center [270, 151] width 37 height 9
type textarea "x"
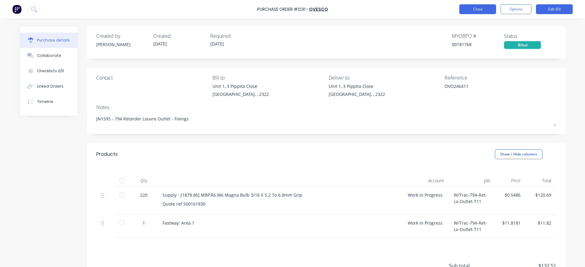
click at [468, 7] on button "Close" at bounding box center [478, 9] width 37 height 10
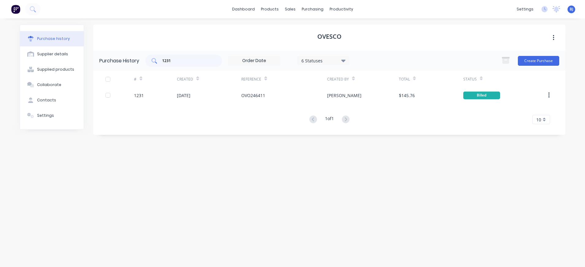
drag, startPoint x: 188, startPoint y: 56, endPoint x: 157, endPoint y: 57, distance: 31.4
click at [157, 57] on div "1231" at bounding box center [183, 61] width 77 height 12
type input "1"
type input "1146"
click at [314, 8] on div "purchasing" at bounding box center [313, 9] width 28 height 9
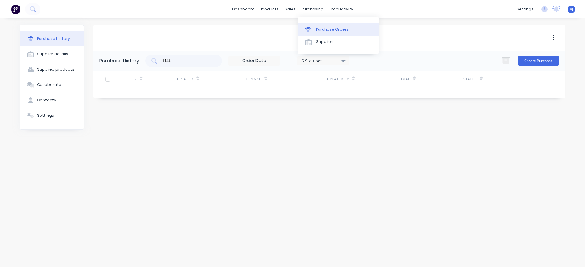
click at [326, 27] on div "Purchase Orders" at bounding box center [332, 30] width 33 height 6
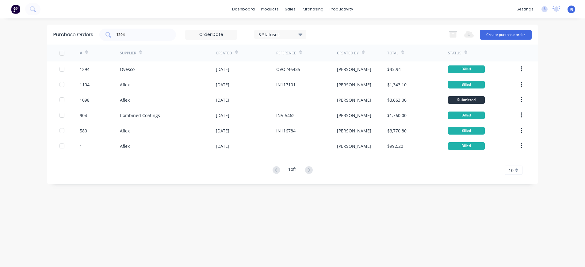
click at [141, 34] on input "1294" at bounding box center [141, 35] width 51 height 6
drag, startPoint x: 141, startPoint y: 34, endPoint x: 105, endPoint y: 33, distance: 35.9
click at [105, 33] on div "1294" at bounding box center [137, 35] width 77 height 12
type input "1146"
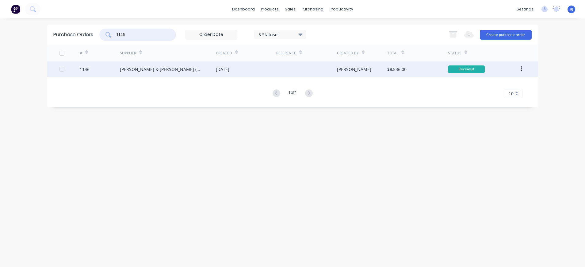
click at [131, 71] on div "[PERSON_NAME] & [PERSON_NAME] (N’CLE) Pty Ltd" at bounding box center [162, 69] width 84 height 6
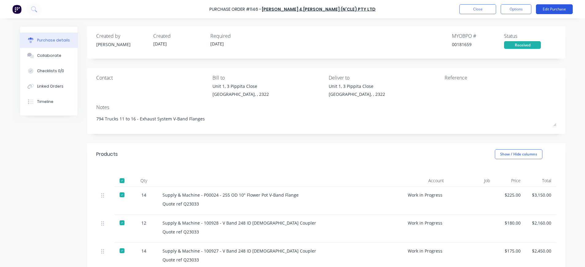
click at [561, 5] on button "Edit Purchase" at bounding box center [554, 9] width 37 height 10
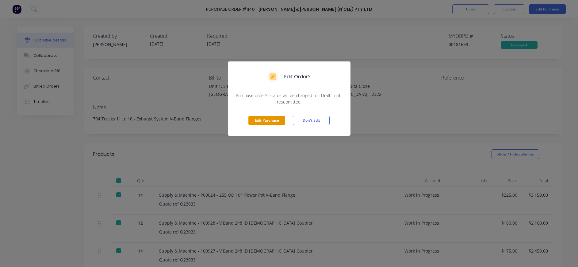
click at [256, 122] on button "Edit Purchase" at bounding box center [267, 120] width 37 height 9
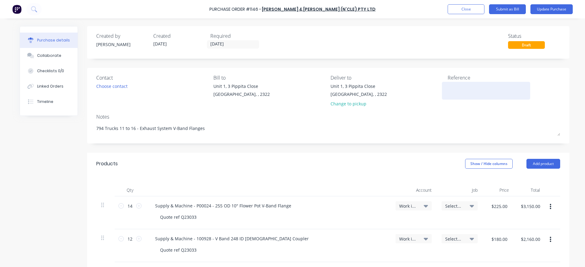
type textarea "x"
drag, startPoint x: 444, startPoint y: 87, endPoint x: 461, endPoint y: 87, distance: 16.6
click at [448, 87] on div at bounding box center [486, 90] width 77 height 15
click at [454, 86] on textarea at bounding box center [486, 90] width 77 height 14
type textarea "I"
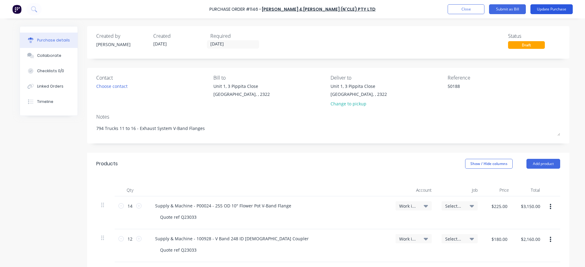
type textarea "50188"
type textarea "x"
type textarea "50188"
click at [547, 10] on button "Update Purchase" at bounding box center [552, 9] width 42 height 10
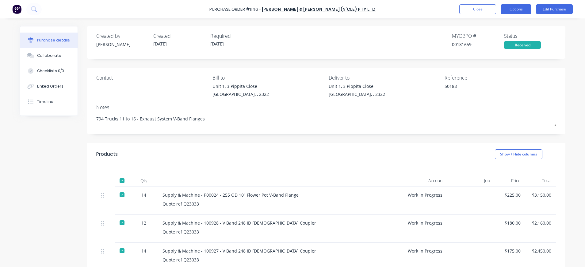
click at [522, 6] on button "Options" at bounding box center [516, 9] width 31 height 10
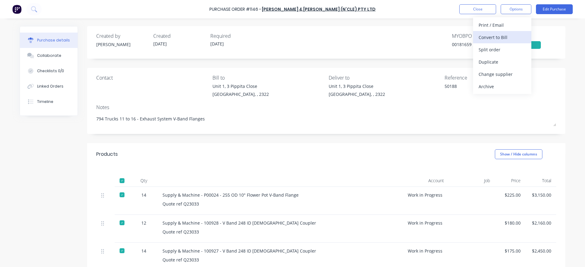
click at [504, 35] on div "Convert to Bill" at bounding box center [502, 37] width 47 height 9
type textarea "x"
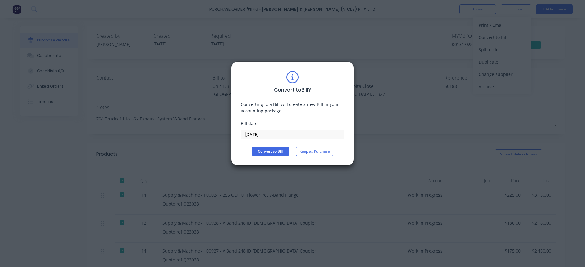
click at [263, 133] on input "[DATE]" at bounding box center [292, 134] width 103 height 9
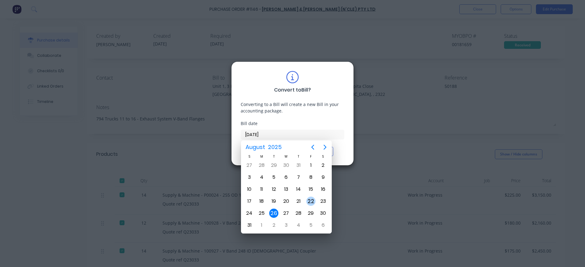
drag, startPoint x: 310, startPoint y: 202, endPoint x: 306, endPoint y: 188, distance: 15.0
click at [310, 202] on div "22" at bounding box center [311, 200] width 9 height 9
type input "[DATE]"
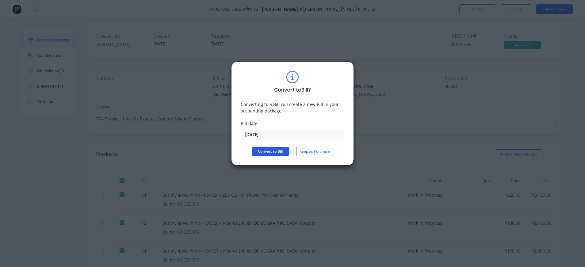
click at [280, 151] on button "Convert to Bill" at bounding box center [270, 151] width 37 height 9
type textarea "x"
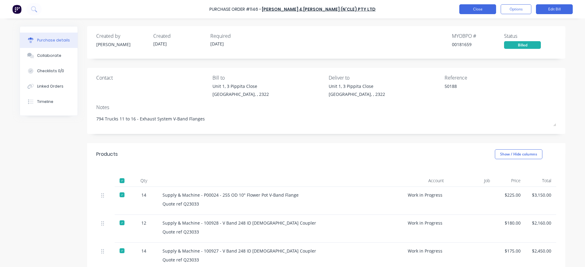
click at [477, 6] on button "Close" at bounding box center [478, 9] width 37 height 10
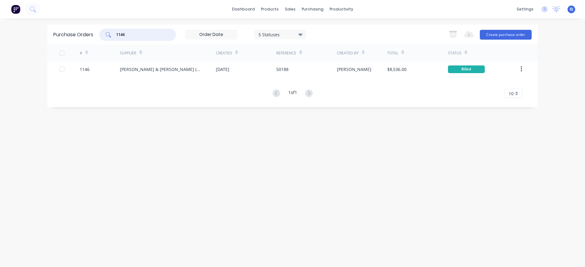
drag, startPoint x: 157, startPoint y: 33, endPoint x: 103, endPoint y: 33, distance: 54.0
click at [103, 33] on div "1146" at bounding box center [137, 35] width 77 height 12
type input "1114"
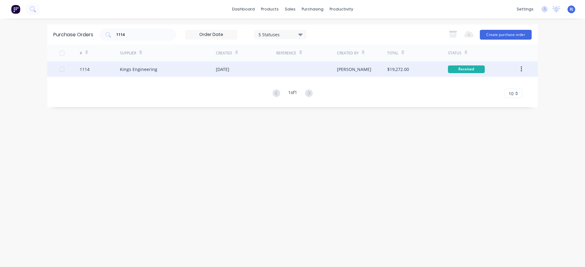
click at [129, 71] on div "Kings Engineering" at bounding box center [138, 69] width 37 height 6
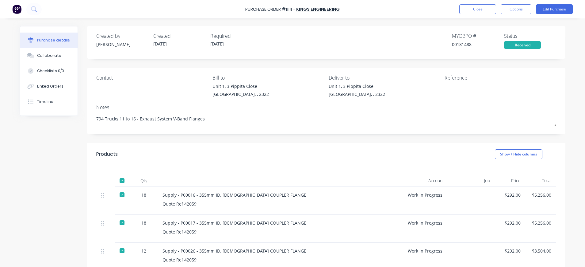
click at [445, 90] on div at bounding box center [483, 90] width 77 height 15
click at [549, 6] on button "Edit Purchase" at bounding box center [554, 9] width 37 height 10
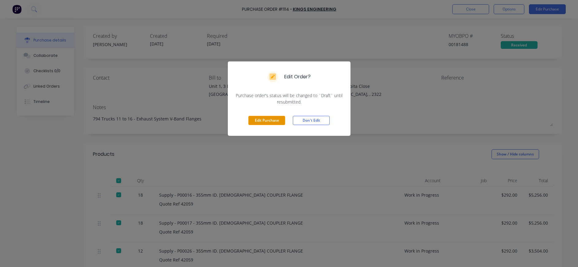
click at [249, 122] on button "Edit Purchase" at bounding box center [267, 120] width 37 height 9
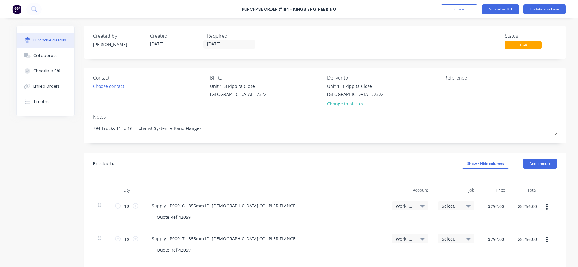
type textarea "x"
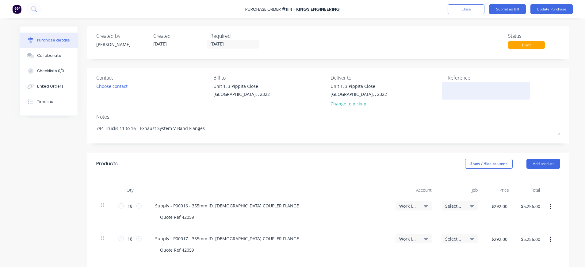
click at [453, 91] on textarea at bounding box center [486, 90] width 77 height 14
type textarea "821541"
type textarea "x"
type textarea "821541"
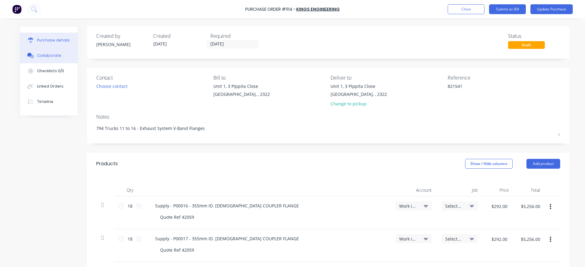
drag, startPoint x: 56, startPoint y: 56, endPoint x: 60, endPoint y: 56, distance: 4.0
click at [56, 56] on button "Collaborate" at bounding box center [49, 55] width 58 height 15
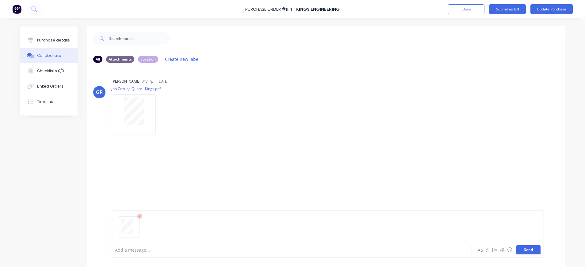
click at [527, 250] on button "Send" at bounding box center [529, 249] width 24 height 9
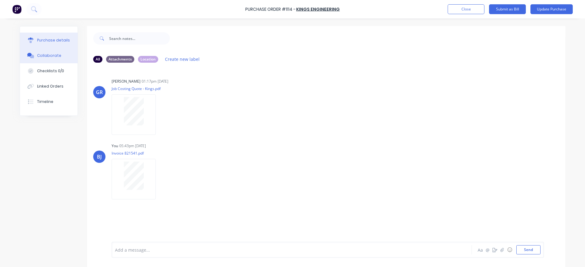
click at [66, 36] on button "Purchase details" at bounding box center [49, 40] width 58 height 15
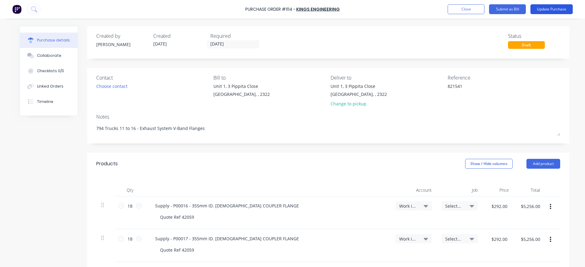
click at [547, 7] on button "Update Purchase" at bounding box center [552, 9] width 42 height 10
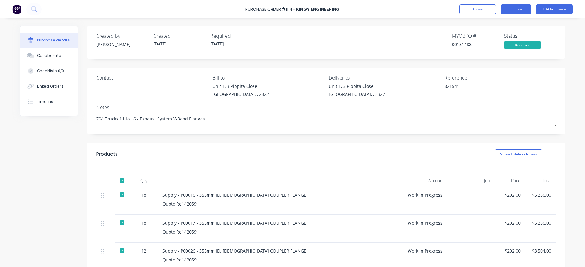
click at [519, 7] on button "Options" at bounding box center [516, 9] width 31 height 10
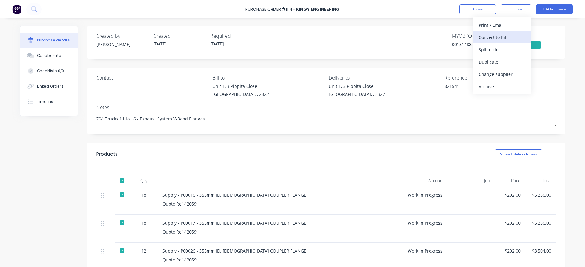
click at [506, 38] on div "Convert to Bill" at bounding box center [502, 37] width 47 height 9
type textarea "x"
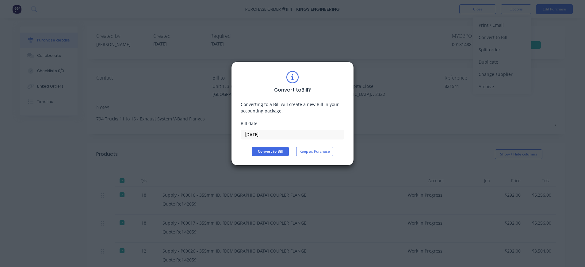
click at [264, 134] on input "[DATE]" at bounding box center [292, 134] width 103 height 9
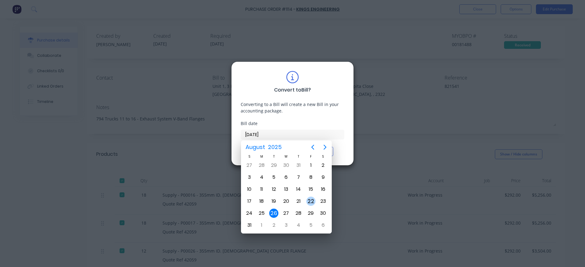
click at [310, 197] on div "22" at bounding box center [311, 200] width 9 height 9
type input "[DATE]"
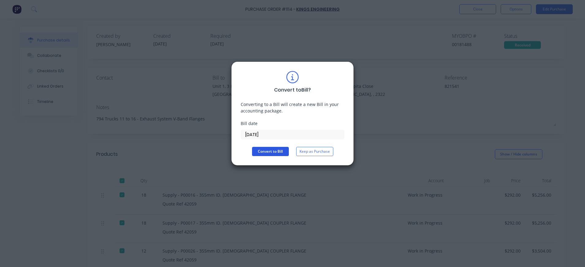
click at [261, 150] on button "Convert to Bill" at bounding box center [270, 151] width 37 height 9
type textarea "x"
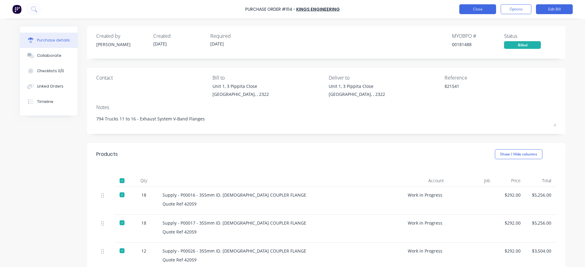
click at [460, 12] on button "Close" at bounding box center [478, 9] width 37 height 10
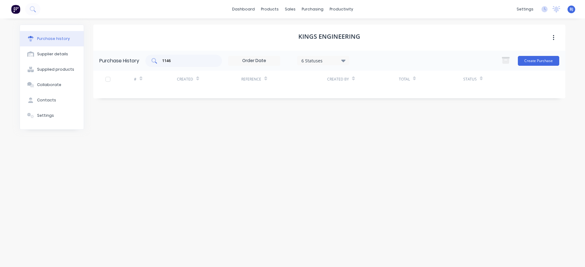
click at [183, 60] on input "1146" at bounding box center [187, 61] width 51 height 6
click at [199, 60] on input "1146" at bounding box center [187, 61] width 51 height 6
drag, startPoint x: 178, startPoint y: 64, endPoint x: 146, endPoint y: 60, distance: 32.5
click at [146, 60] on div "Purchase History 1146 6 Statuses 6 Statuses Create Purchase" at bounding box center [329, 61] width 473 height 20
click at [307, 8] on div "purchasing" at bounding box center [313, 9] width 28 height 9
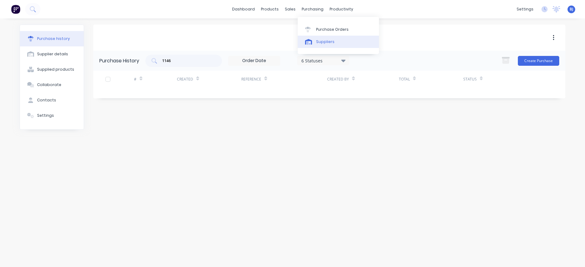
click at [322, 40] on div "Suppliers" at bounding box center [325, 42] width 18 height 6
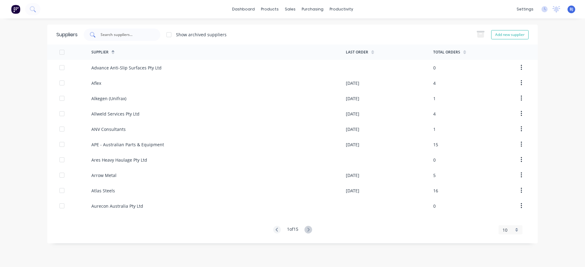
click at [145, 30] on div at bounding box center [122, 35] width 77 height 12
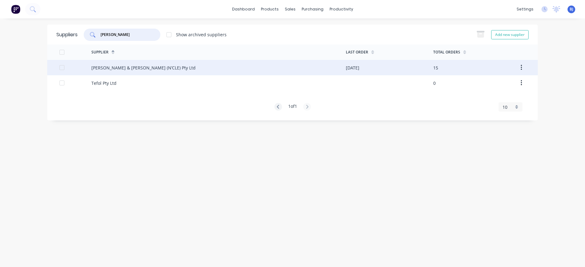
type input "[PERSON_NAME]"
click at [134, 65] on div "[PERSON_NAME] & [PERSON_NAME] (N’CLE) Pty Ltd" at bounding box center [143, 67] width 104 height 6
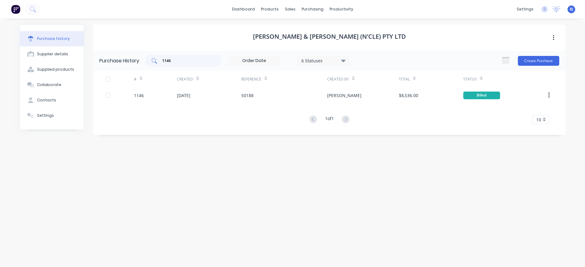
click at [191, 58] on input "1146" at bounding box center [187, 61] width 51 height 6
drag, startPoint x: 172, startPoint y: 60, endPoint x: 134, endPoint y: 60, distance: 38.7
click at [134, 60] on div "Purchase History 1146 6 Statuses 6 Statuses Create Purchase" at bounding box center [329, 61] width 473 height 20
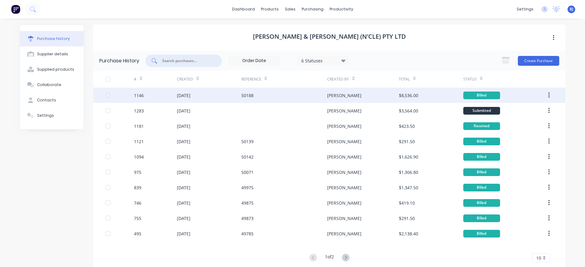
click at [146, 94] on div "1146" at bounding box center [155, 94] width 43 height 15
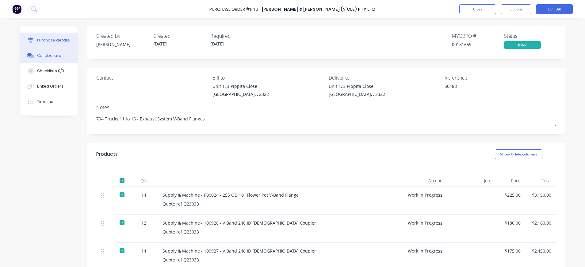
click at [54, 55] on div "Collaborate" at bounding box center [49, 56] width 24 height 6
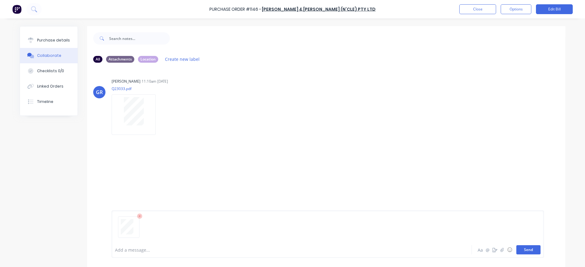
click at [526, 247] on button "Send" at bounding box center [529, 249] width 24 height 9
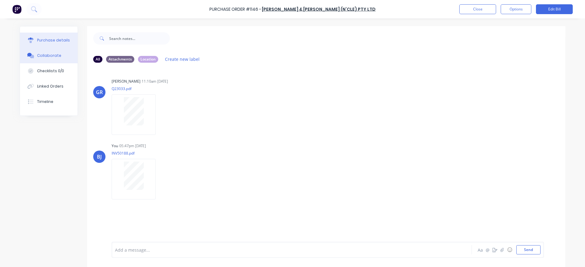
click at [63, 41] on div "Purchase details" at bounding box center [53, 40] width 33 height 6
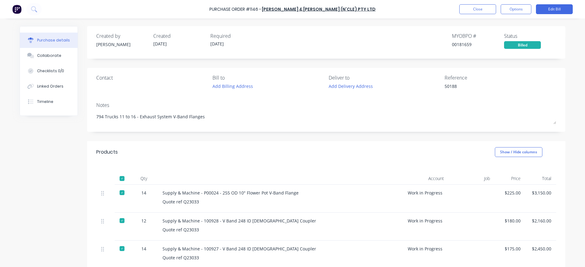
type textarea "x"
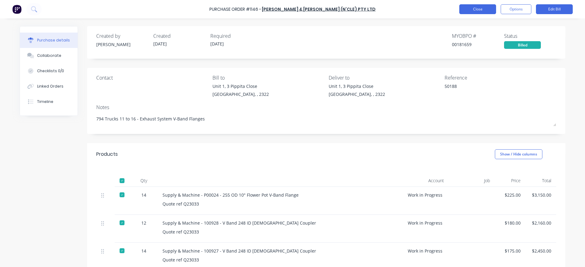
click at [470, 8] on button "Close" at bounding box center [478, 9] width 37 height 10
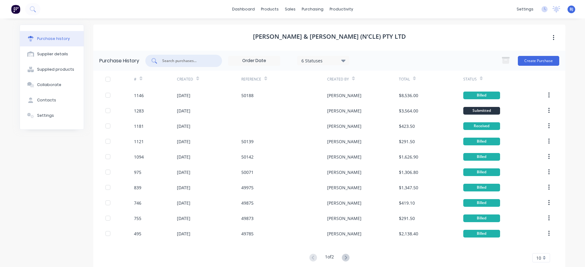
click at [175, 60] on input "text" at bounding box center [187, 61] width 51 height 6
type input "975"
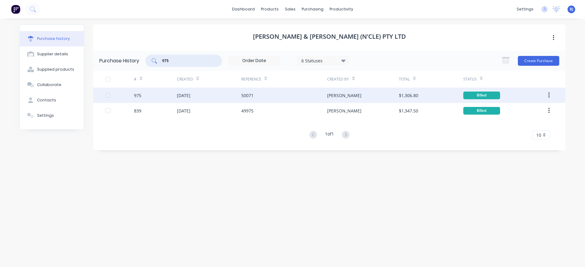
click at [135, 92] on div "975" at bounding box center [137, 95] width 7 height 6
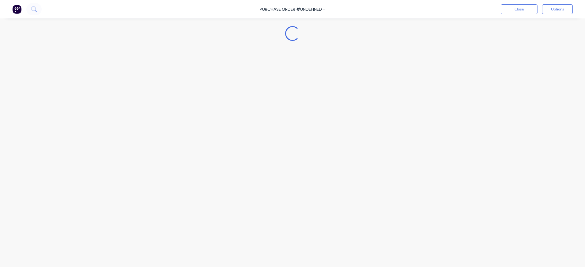
type textarea "x"
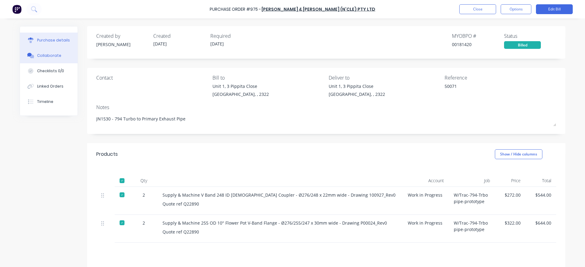
click at [54, 54] on div "Collaborate" at bounding box center [49, 56] width 24 height 6
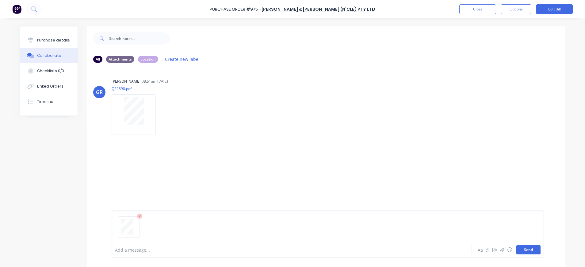
click at [519, 248] on button "Send" at bounding box center [529, 249] width 24 height 9
click at [481, 8] on button "Close" at bounding box center [478, 9] width 37 height 10
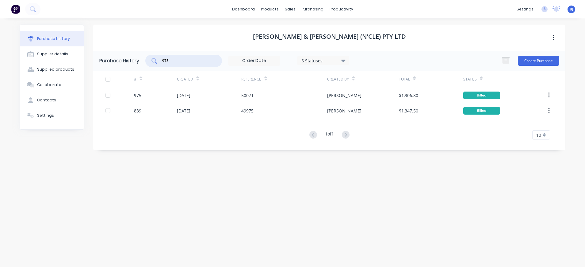
drag, startPoint x: 176, startPoint y: 60, endPoint x: 161, endPoint y: 60, distance: 15.7
click at [161, 60] on div "975" at bounding box center [183, 61] width 77 height 12
type input "1181"
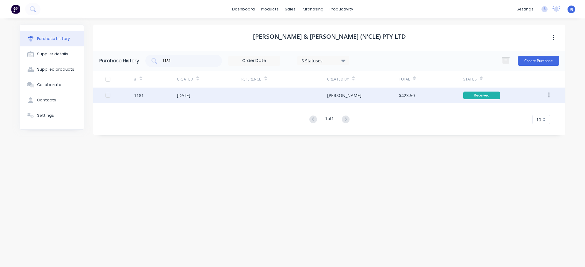
click at [191, 95] on div "[DATE]" at bounding box center [184, 95] width 14 height 6
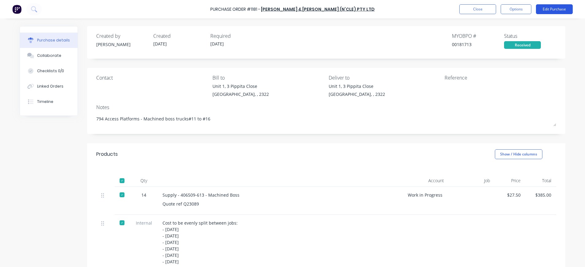
click at [546, 7] on button "Edit Purchase" at bounding box center [554, 9] width 37 height 10
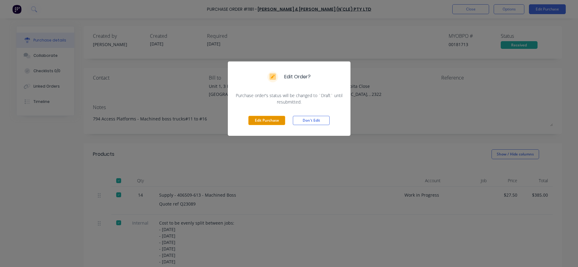
click at [272, 120] on button "Edit Purchase" at bounding box center [267, 120] width 37 height 9
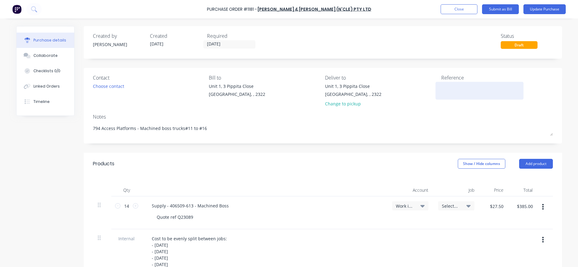
type textarea "x"
click at [479, 89] on textarea at bounding box center [483, 90] width 77 height 14
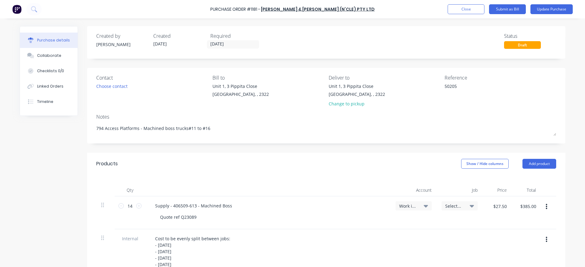
type textarea "50205"
type textarea "x"
type textarea "50205"
click at [424, 207] on icon at bounding box center [426, 205] width 4 height 7
type textarea "x"
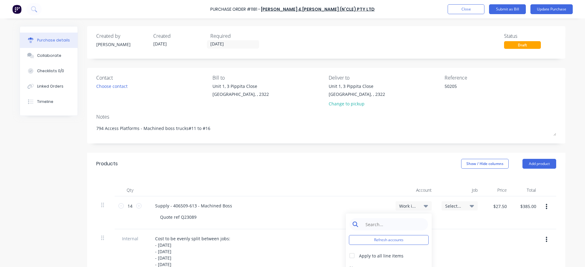
click at [405, 222] on input at bounding box center [393, 224] width 63 height 12
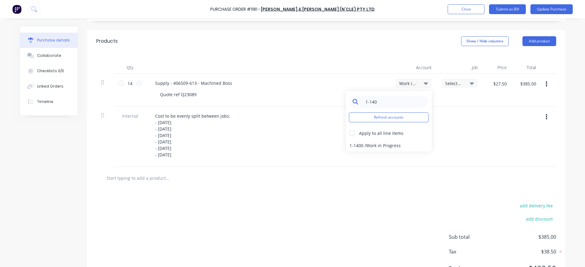
scroll to position [123, 0]
type input "1-140"
click at [349, 133] on div at bounding box center [352, 132] width 12 height 12
click at [360, 143] on div "1-1400 / Work in Progress" at bounding box center [389, 145] width 86 height 12
click at [453, 84] on span "Select..." at bounding box center [455, 83] width 18 height 6
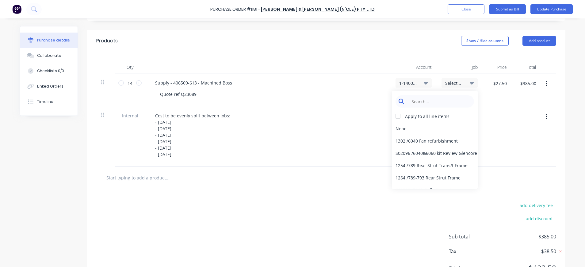
type textarea "x"
click at [448, 101] on input at bounding box center [439, 101] width 63 height 12
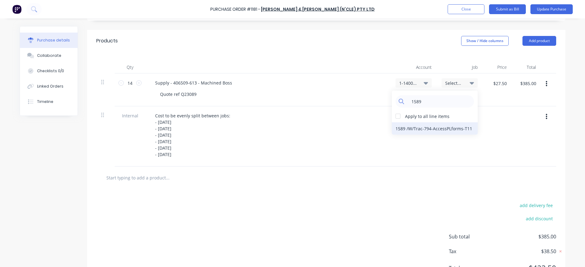
type input "1589"
click at [413, 128] on div "1589 / W/Trac-794-AccessPLforms-T11" at bounding box center [435, 128] width 86 height 12
click at [542, 85] on button "button" at bounding box center [547, 83] width 14 height 11
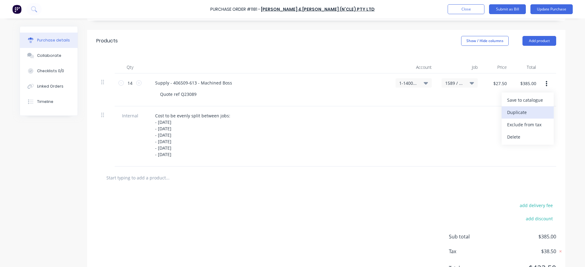
click at [534, 109] on button "Duplicate" at bounding box center [528, 112] width 52 height 12
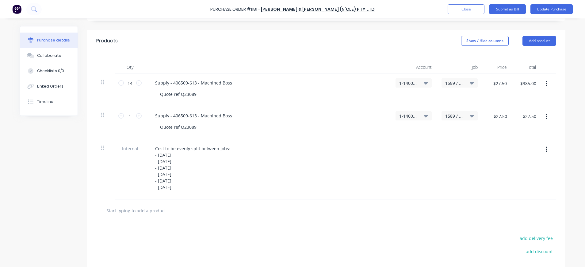
click at [470, 116] on icon at bounding box center [472, 116] width 4 height 2
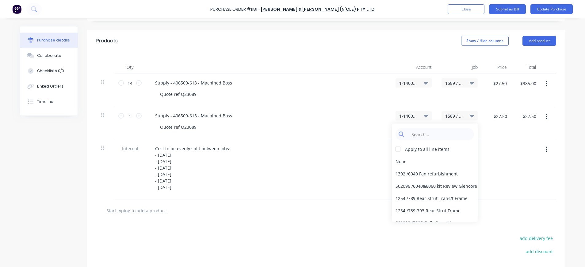
click at [546, 119] on icon "button" at bounding box center [547, 117] width 2 height 6
click at [527, 143] on button "Duplicate" at bounding box center [528, 145] width 52 height 12
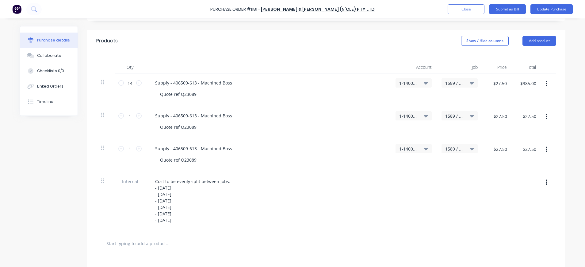
click at [542, 117] on button "button" at bounding box center [547, 116] width 14 height 11
click at [522, 145] on button "Duplicate" at bounding box center [528, 145] width 52 height 12
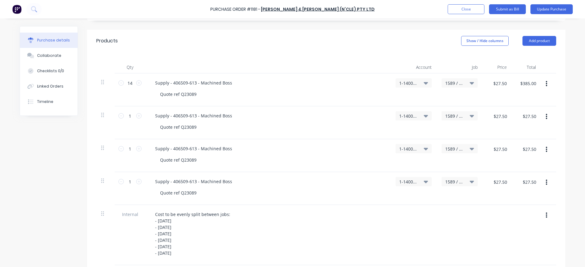
click at [546, 118] on icon "button" at bounding box center [547, 116] width 2 height 7
click at [523, 145] on button "Duplicate" at bounding box center [528, 145] width 52 height 12
click at [546, 117] on icon "button" at bounding box center [547, 116] width 2 height 7
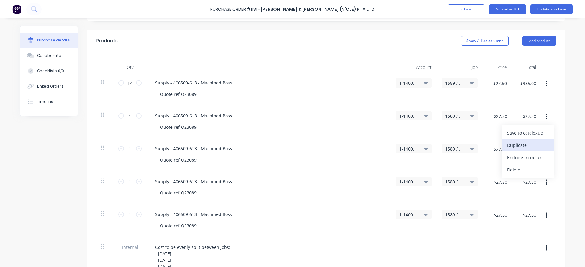
click at [518, 145] on button "Duplicate" at bounding box center [528, 145] width 52 height 12
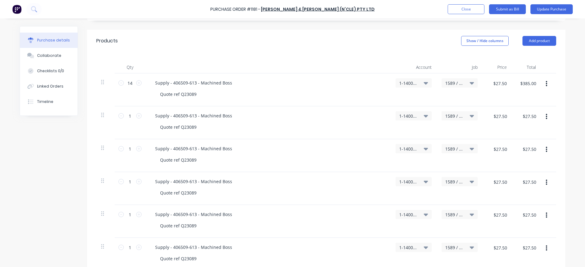
drag, startPoint x: 544, startPoint y: 117, endPoint x: 542, endPoint y: 123, distance: 6.4
click at [546, 117] on icon "button" at bounding box center [547, 116] width 2 height 7
click at [518, 145] on button "Duplicate" at bounding box center [528, 145] width 52 height 12
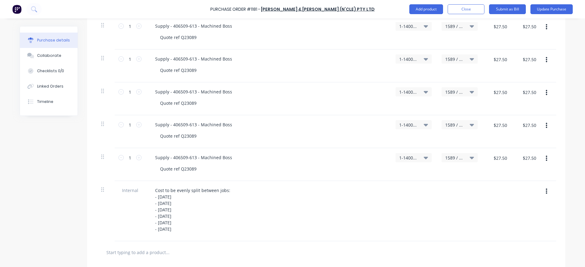
scroll to position [245, 0]
click at [470, 155] on icon at bounding box center [472, 157] width 4 height 7
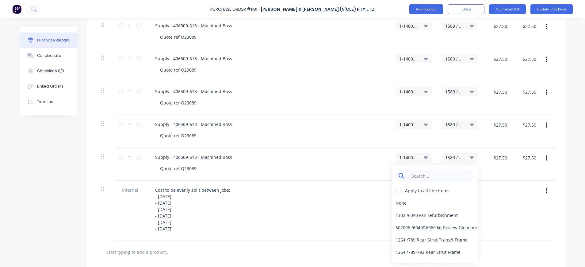
type textarea "x"
click at [428, 178] on input at bounding box center [439, 175] width 63 height 12
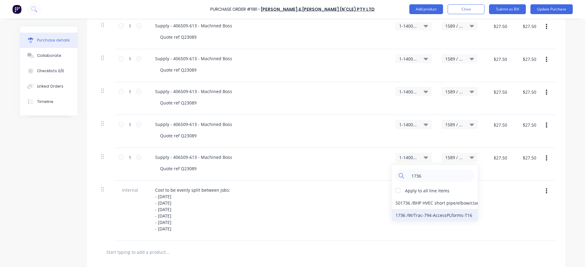
type input "1736"
click at [446, 215] on div "1736 / W/Trac-794-AccessPLforms-T16" at bounding box center [435, 215] width 86 height 12
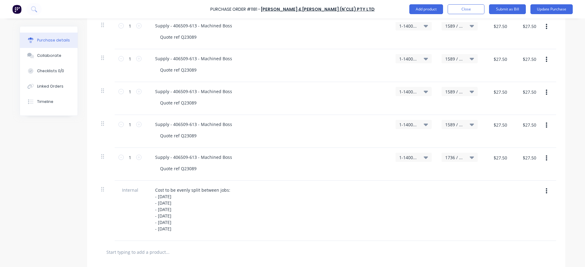
click at [470, 125] on icon at bounding box center [472, 124] width 4 height 2
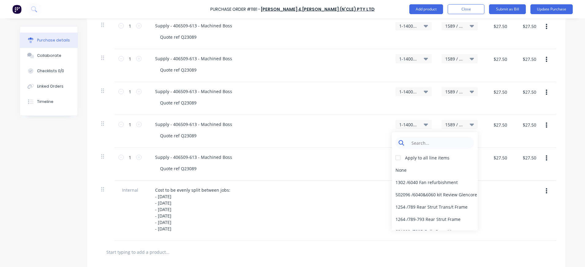
type textarea "x"
click at [447, 141] on input at bounding box center [439, 143] width 63 height 12
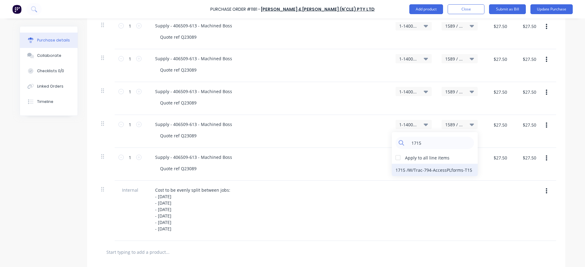
type input "1715"
click at [449, 169] on div "1715 / W/Trac-794-AccessPLforms-T15" at bounding box center [435, 170] width 86 height 12
click at [470, 91] on icon at bounding box center [472, 91] width 4 height 7
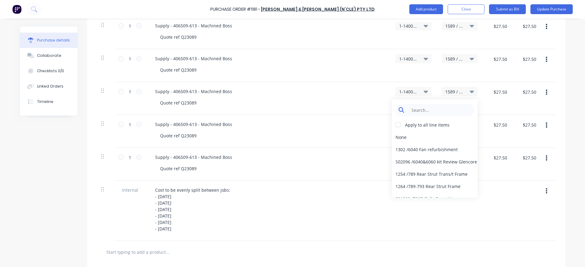
type textarea "x"
click at [445, 108] on input at bounding box center [439, 110] width 63 height 12
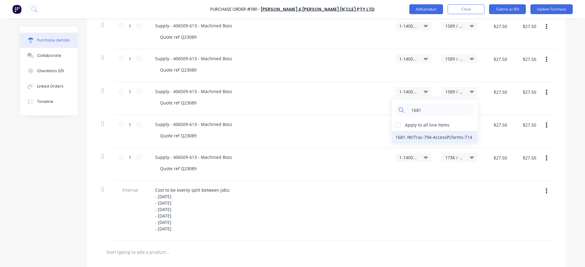
type input "1681"
click at [443, 137] on div "1681 / W/Trac-794-AccessPLforms-T14" at bounding box center [435, 137] width 86 height 12
click at [470, 60] on icon at bounding box center [472, 58] width 4 height 7
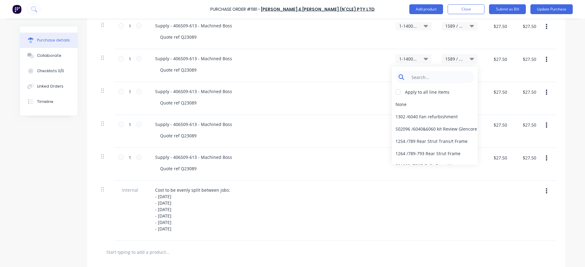
type textarea "x"
click at [452, 76] on input at bounding box center [439, 77] width 63 height 12
type input "1650"
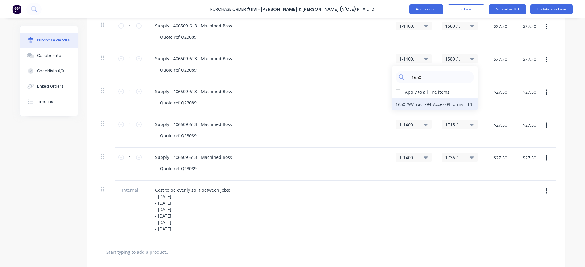
click at [436, 103] on div "1650 / W/Trac-794-AccessPLforms-T13" at bounding box center [435, 104] width 86 height 12
click at [470, 26] on icon at bounding box center [472, 26] width 4 height 2
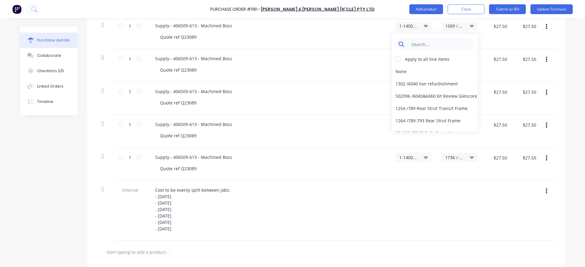
type textarea "x"
click at [453, 45] on input at bounding box center [439, 44] width 63 height 12
type input "1630"
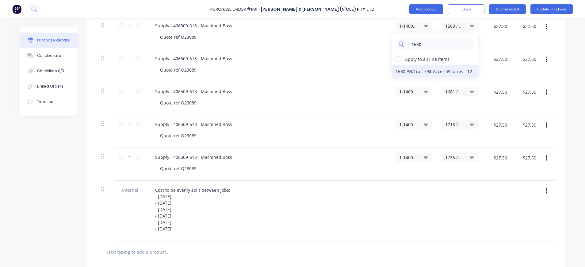
click at [456, 72] on div "1630 / W/Trac-794-AccessPLforms-T12" at bounding box center [435, 71] width 86 height 12
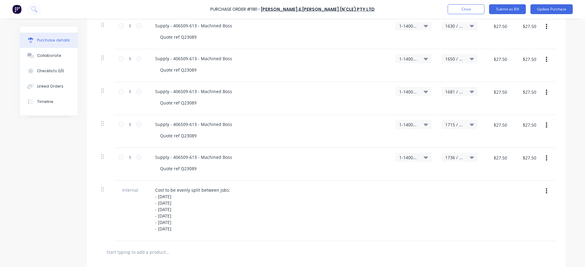
scroll to position [123, 0]
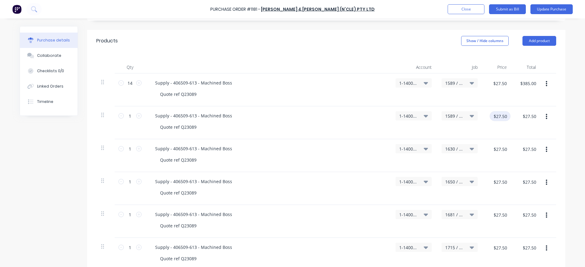
type textarea "x"
click at [504, 116] on input "$27.50" at bounding box center [500, 116] width 21 height 10
type input "4.58"
type textarea "x"
click at [507, 116] on input "4.58" at bounding box center [501, 116] width 17 height 10
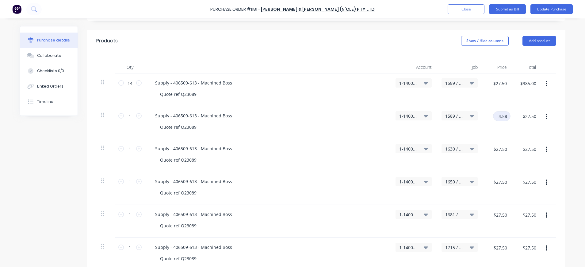
type input "4.58"
type textarea "x"
type input "$4.58"
drag, startPoint x: 507, startPoint y: 116, endPoint x: 482, endPoint y: 118, distance: 25.6
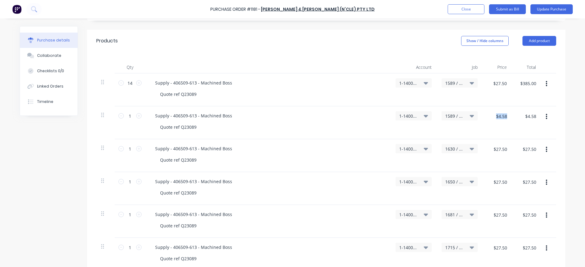
click at [483, 118] on div "$4.58 $4.58" at bounding box center [497, 122] width 29 height 33
click at [501, 148] on input "$27.50" at bounding box center [500, 149] width 21 height 10
click at [508, 117] on div "$4.58 $4.58" at bounding box center [497, 122] width 29 height 33
click at [502, 117] on input "$4.58" at bounding box center [501, 116] width 18 height 10
type textarea "x"
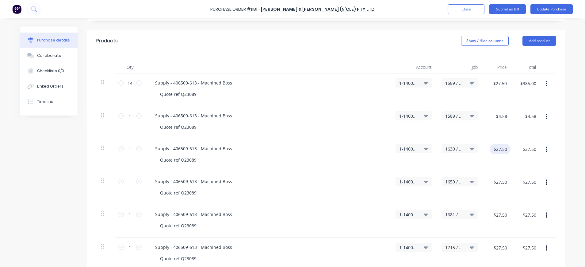
click at [501, 150] on input "$27.50" at bounding box center [500, 149] width 21 height 10
paste input "4.58"
type input "$4.58"
type textarea "x"
type input "$4.58"
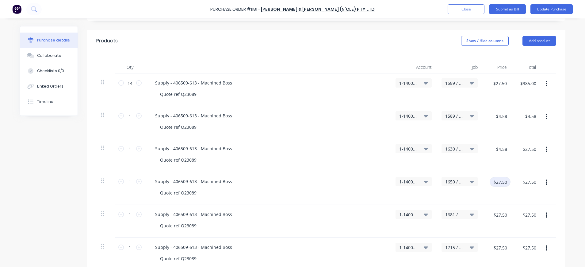
type textarea "x"
type input "$4.58"
click at [500, 179] on input "$27.50" at bounding box center [500, 182] width 21 height 10
paste input "4.58"
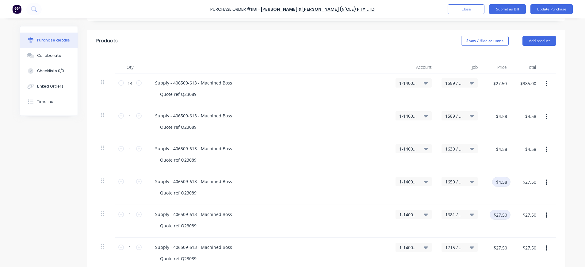
type input "$4.58"
type textarea "x"
type input "$4.58"
click at [498, 213] on input "$27.50" at bounding box center [500, 215] width 21 height 10
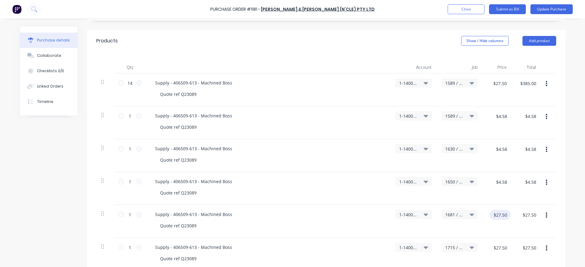
paste input "4.58"
type input "$4.58"
type textarea "x"
type input "$4.58"
type textarea "x"
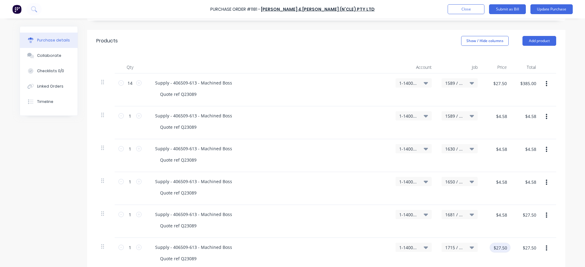
type input "$4.58"
click at [504, 245] on input "$27.50" at bounding box center [500, 247] width 21 height 10
paste input "4.58"
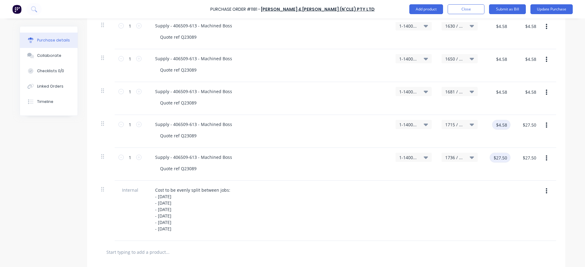
type input "$4.58"
click at [504, 158] on input "$27.50" at bounding box center [500, 157] width 21 height 10
drag, startPoint x: 506, startPoint y: 158, endPoint x: 517, endPoint y: 159, distance: 10.8
click at [507, 158] on input "$27.504.58" at bounding box center [502, 157] width 29 height 10
click at [523, 161] on input "$4.58" at bounding box center [529, 157] width 21 height 10
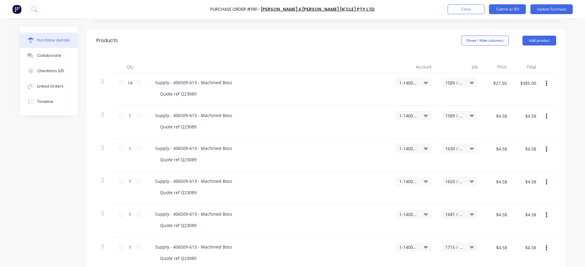
scroll to position [123, 0]
click at [546, 117] on icon "button" at bounding box center [547, 117] width 2 height 6
click at [526, 169] on button "Delete" at bounding box center [528, 170] width 52 height 12
click at [502, 86] on input "$27.50" at bounding box center [500, 83] width 21 height 10
drag, startPoint x: 507, startPoint y: 84, endPoint x: 496, endPoint y: 90, distance: 12.8
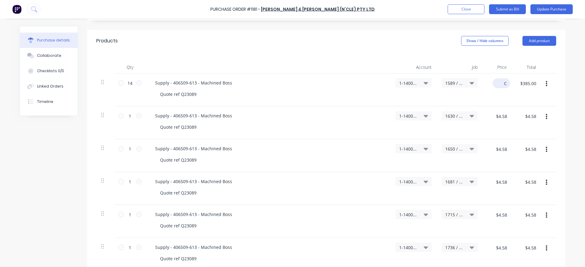
click at [489, 85] on div "C C" at bounding box center [499, 85] width 23 height 14
click at [523, 85] on input "$385.00" at bounding box center [528, 83] width 23 height 10
click at [498, 88] on input "$27.50" at bounding box center [500, 83] width 21 height 10
click at [504, 119] on input "$4.58" at bounding box center [501, 116] width 18 height 10
paste input "27.50"
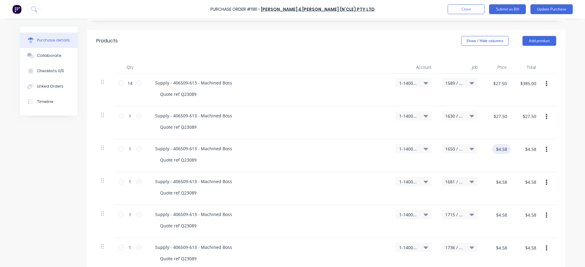
click at [503, 149] on input "$4.58" at bounding box center [501, 149] width 18 height 10
paste input "27.50"
click at [504, 182] on input "$4.58" at bounding box center [501, 182] width 18 height 10
paste input "27.50"
click at [505, 216] on input "$4.58" at bounding box center [501, 215] width 18 height 10
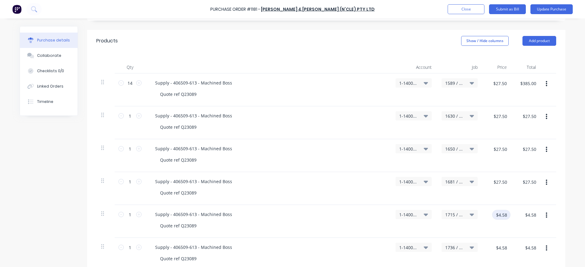
paste input "27.50"
click at [500, 245] on input "$4.58" at bounding box center [501, 247] width 18 height 10
paste input "27.50"
click at [127, 83] on input "14" at bounding box center [130, 82] width 12 height 9
click at [129, 82] on input "2.33" at bounding box center [130, 82] width 12 height 9
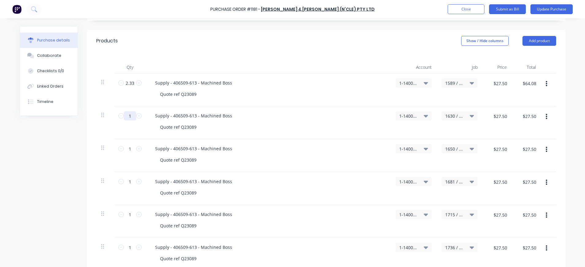
click at [129, 117] on input "1" at bounding box center [130, 115] width 12 height 9
paste input "2.33"
click at [131, 118] on input "2.33" at bounding box center [130, 115] width 12 height 9
click at [129, 151] on input "1" at bounding box center [130, 148] width 12 height 9
paste input "2.33"
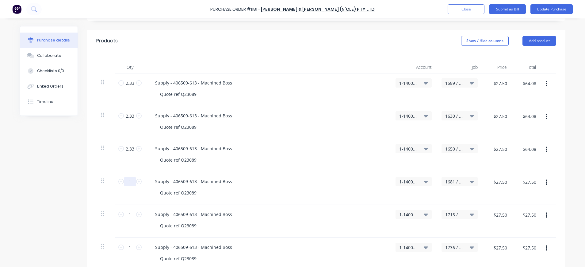
click at [129, 183] on input "1" at bounding box center [130, 181] width 12 height 9
paste input "1"
drag, startPoint x: 131, startPoint y: 179, endPoint x: 123, endPoint y: 181, distance: 8.4
click at [124, 181] on input "11" at bounding box center [130, 181] width 12 height 9
click at [127, 215] on input "1" at bounding box center [130, 214] width 12 height 9
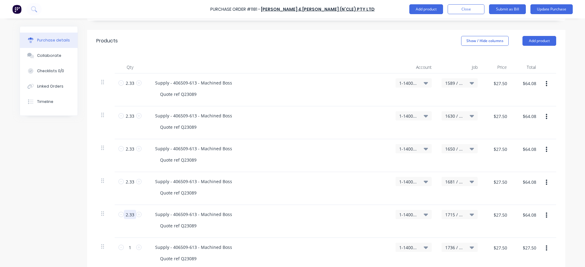
scroll to position [245, 0]
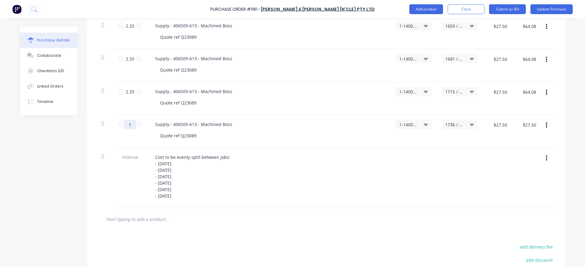
click at [127, 129] on div "1 1" at bounding box center [130, 131] width 31 height 33
click at [129, 125] on input "1" at bounding box center [130, 124] width 12 height 9
click at [483, 126] on div "$27.50 $27.50" at bounding box center [497, 131] width 29 height 33
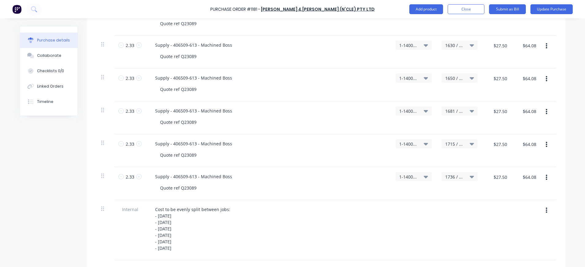
scroll to position [71, 0]
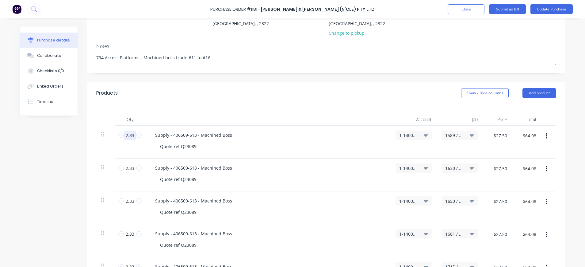
click at [132, 136] on input "2.33" at bounding box center [130, 134] width 12 height 9
click at [133, 134] on input "2.333" at bounding box center [130, 134] width 12 height 9
click at [131, 168] on input "2.33" at bounding box center [130, 167] width 12 height 9
paste input "3"
click at [128, 197] on input "2.33" at bounding box center [130, 200] width 12 height 9
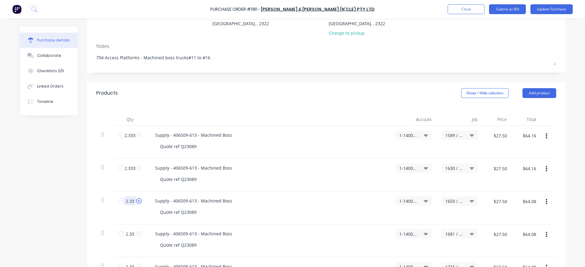
paste input "3"
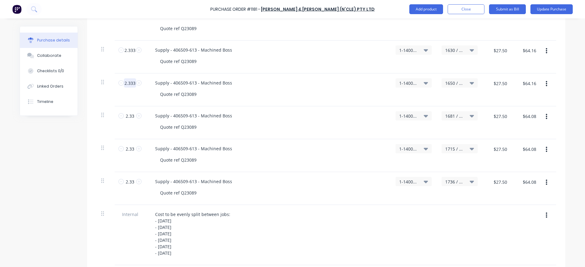
scroll to position [193, 0]
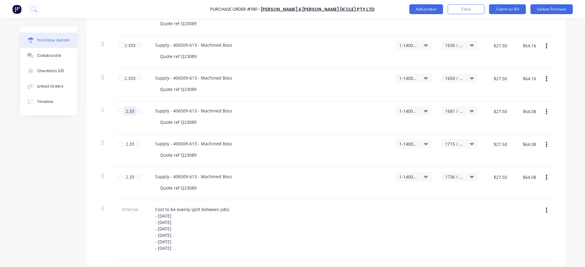
click at [127, 109] on input "2.33" at bounding box center [130, 110] width 12 height 9
paste input "3"
click at [127, 148] on input "2.33" at bounding box center [130, 143] width 12 height 9
paste input "3"
click at [131, 175] on input "2.33" at bounding box center [130, 176] width 12 height 9
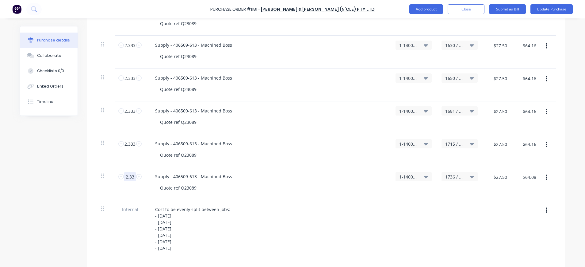
paste input
click at [132, 175] on input "2.33" at bounding box center [130, 176] width 12 height 9
click at [132, 175] on input "3" at bounding box center [130, 176] width 12 height 9
click at [221, 169] on div "Supply - 406509-613 - Machined Boss Quote ref Q23089" at bounding box center [267, 183] width 245 height 33
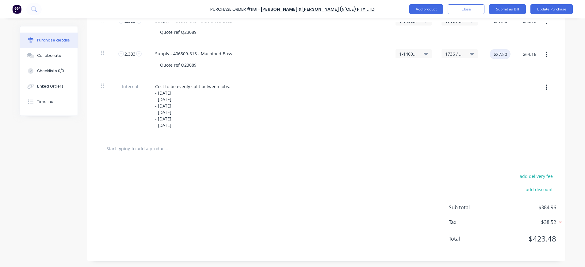
drag, startPoint x: 502, startPoint y: 56, endPoint x: 506, endPoint y: 56, distance: 3.4
click at [506, 56] on input "$27.50" at bounding box center [500, 54] width 21 height 10
click at [505, 54] on input "$27.54" at bounding box center [500, 54] width 21 height 10
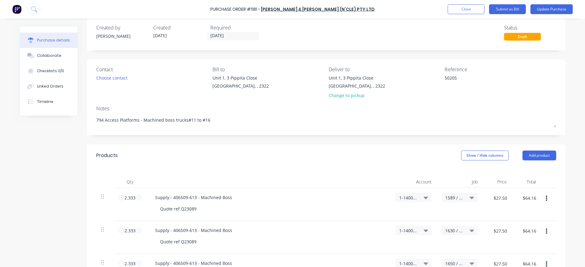
scroll to position [0, 0]
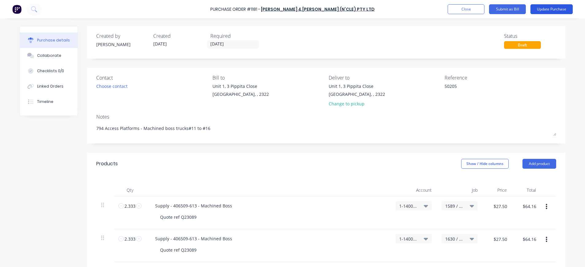
click at [561, 7] on button "Update Purchase" at bounding box center [552, 9] width 42 height 10
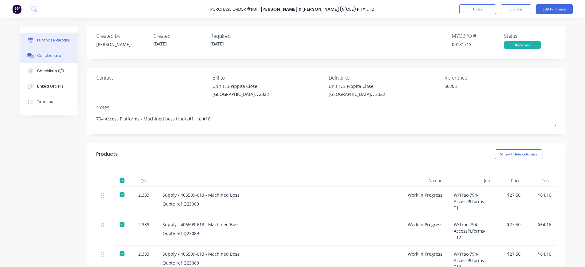
click at [37, 54] on div "Collaborate" at bounding box center [49, 56] width 24 height 6
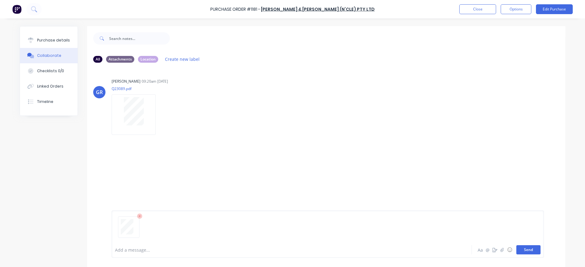
click at [522, 247] on button "Send" at bounding box center [529, 249] width 24 height 9
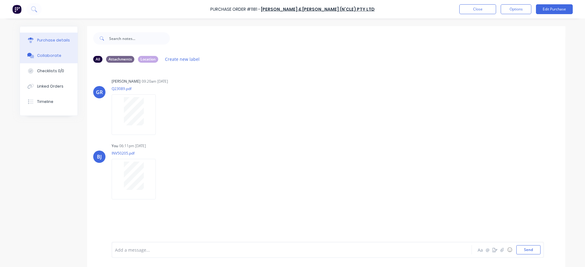
click at [37, 41] on div "Purchase details" at bounding box center [53, 40] width 33 height 6
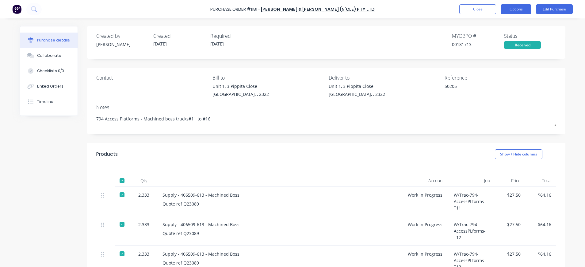
click at [509, 10] on button "Options" at bounding box center [516, 9] width 31 height 10
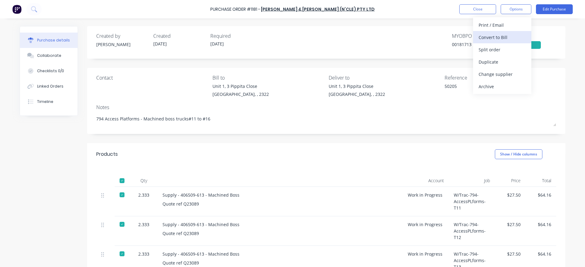
click at [504, 36] on div "Convert to Bill" at bounding box center [502, 37] width 47 height 9
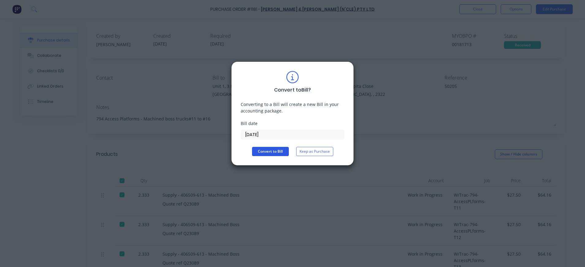
click at [274, 150] on button "Convert to Bill" at bounding box center [270, 151] width 37 height 9
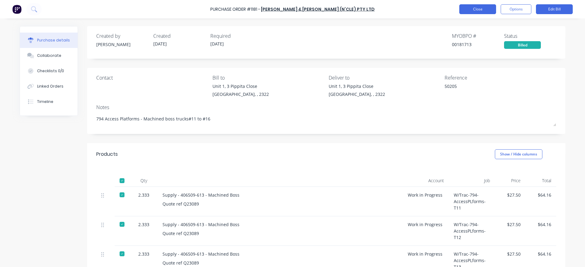
click at [478, 8] on button "Close" at bounding box center [478, 9] width 37 height 10
